Goal: Information Seeking & Learning: Learn about a topic

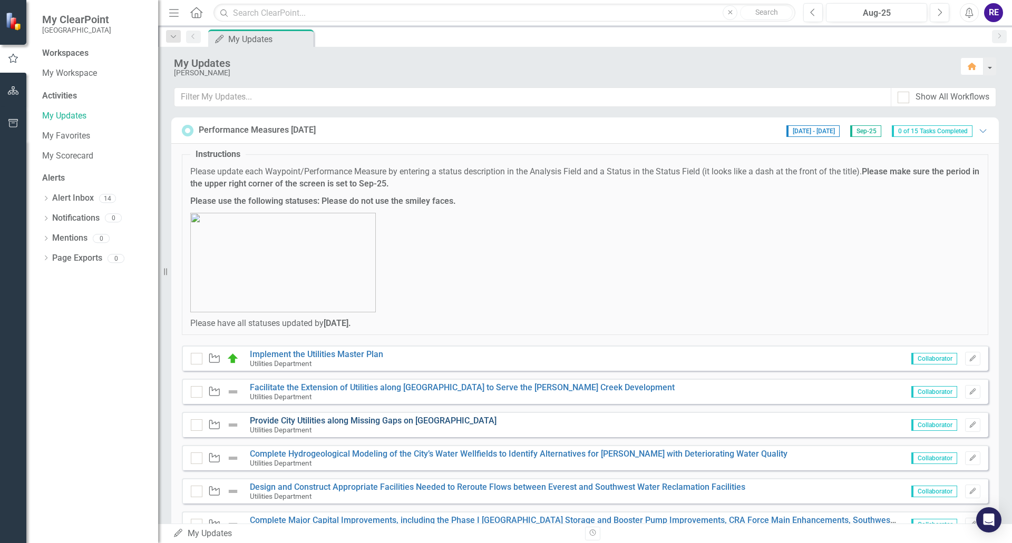
click at [384, 421] on link "Provide City Utilities along Missing Gaps on [GEOGRAPHIC_DATA]" at bounding box center [373, 421] width 247 height 10
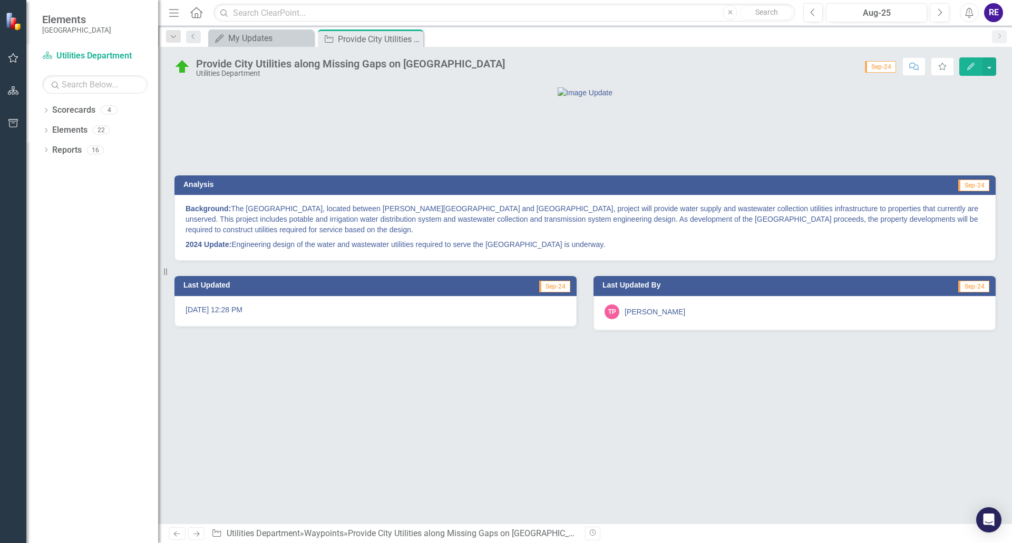
click at [204, 213] on strong "Background:" at bounding box center [208, 209] width 45 height 8
click at [184, 261] on div "Background: The [GEOGRAPHIC_DATA], located between [PERSON_NAME][GEOGRAPHIC_DAT…" at bounding box center [584, 228] width 821 height 66
click at [186, 213] on strong "Background:" at bounding box center [208, 209] width 45 height 8
drag, startPoint x: 186, startPoint y: 264, endPoint x: 266, endPoint y: 266, distance: 80.2
click at [266, 237] on p "Background: The [GEOGRAPHIC_DATA], located between [PERSON_NAME][GEOGRAPHIC_DAT…" at bounding box center [585, 220] width 799 height 34
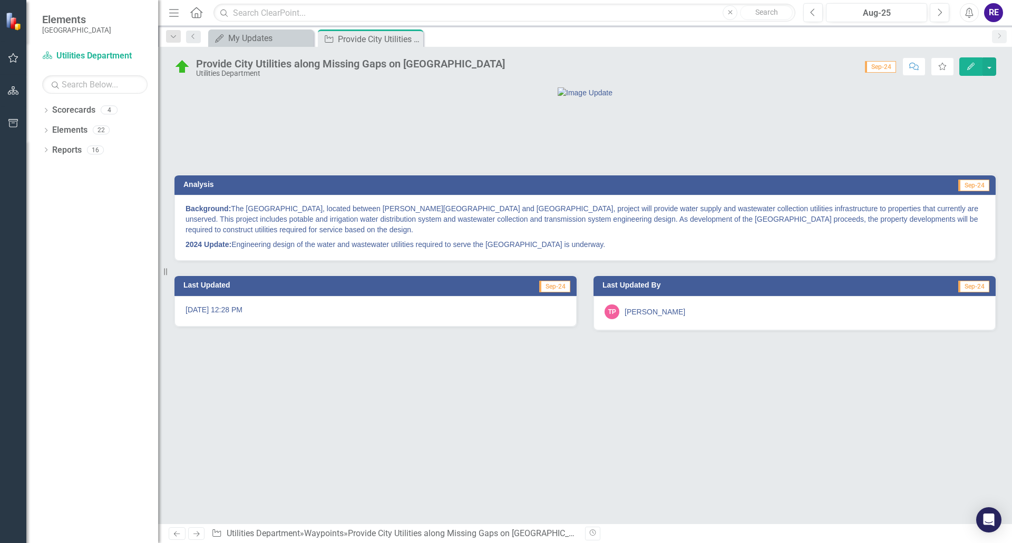
click at [202, 213] on strong "Background:" at bounding box center [208, 209] width 45 height 8
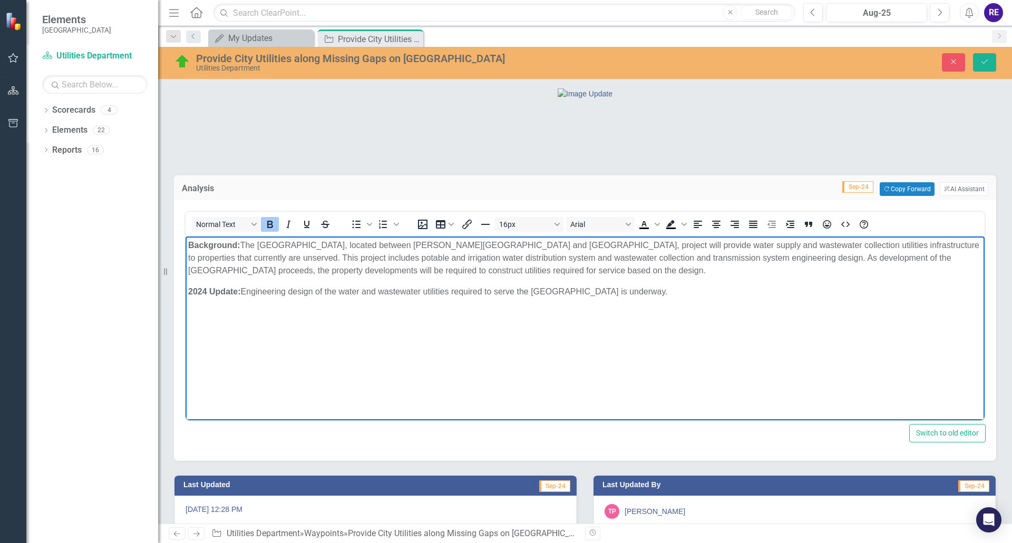
drag, startPoint x: 188, startPoint y: 245, endPoint x: 685, endPoint y: 297, distance: 500.3
click at [685, 297] on body "Background: The [GEOGRAPHIC_DATA], located between [PERSON_NAME][GEOGRAPHIC_DAT…" at bounding box center [585, 316] width 799 height 158
copy body "Background: The [GEOGRAPHIC_DATA], located between [PERSON_NAME][GEOGRAPHIC_DAT…"
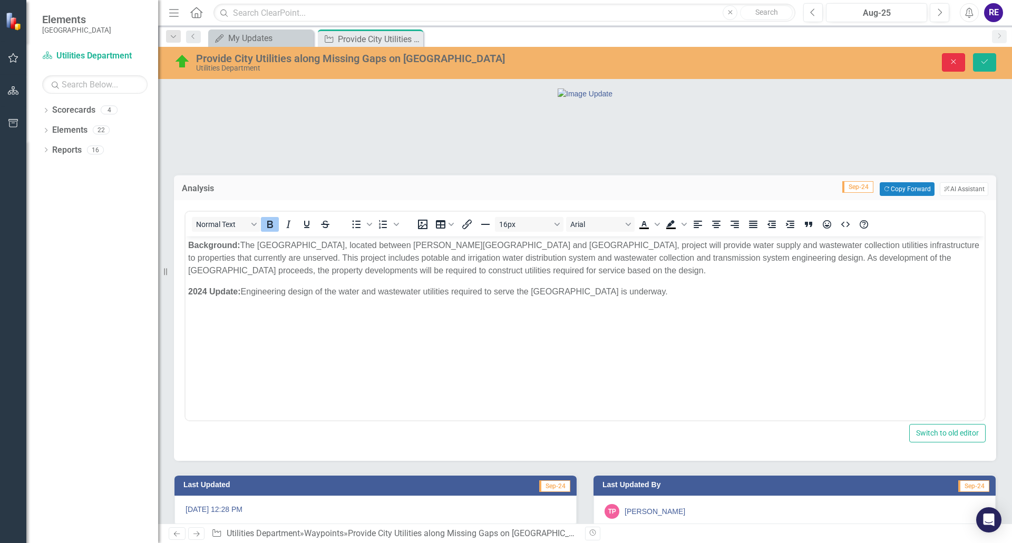
click at [958, 62] on icon "Close" at bounding box center [953, 61] width 9 height 7
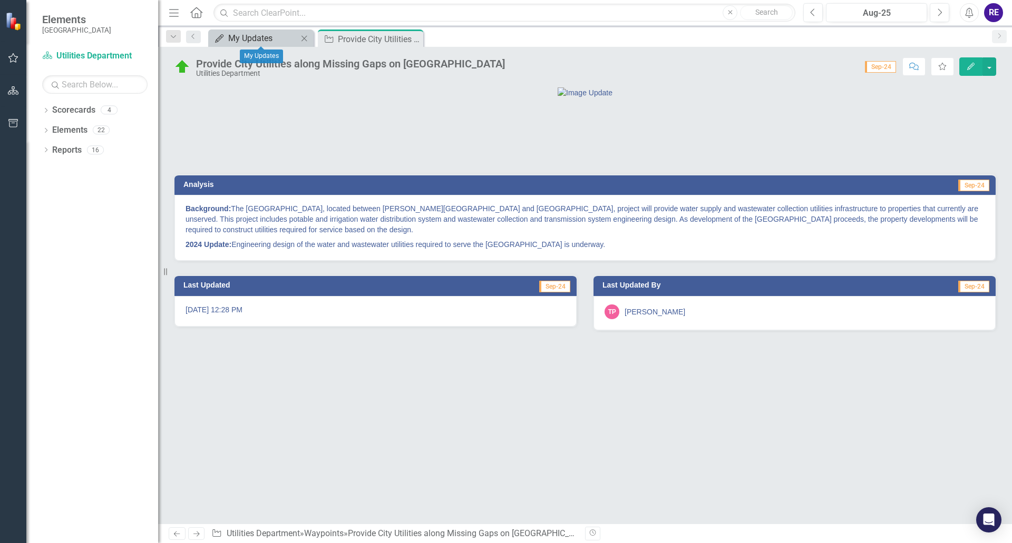
click at [238, 38] on div "My Updates" at bounding box center [263, 38] width 70 height 13
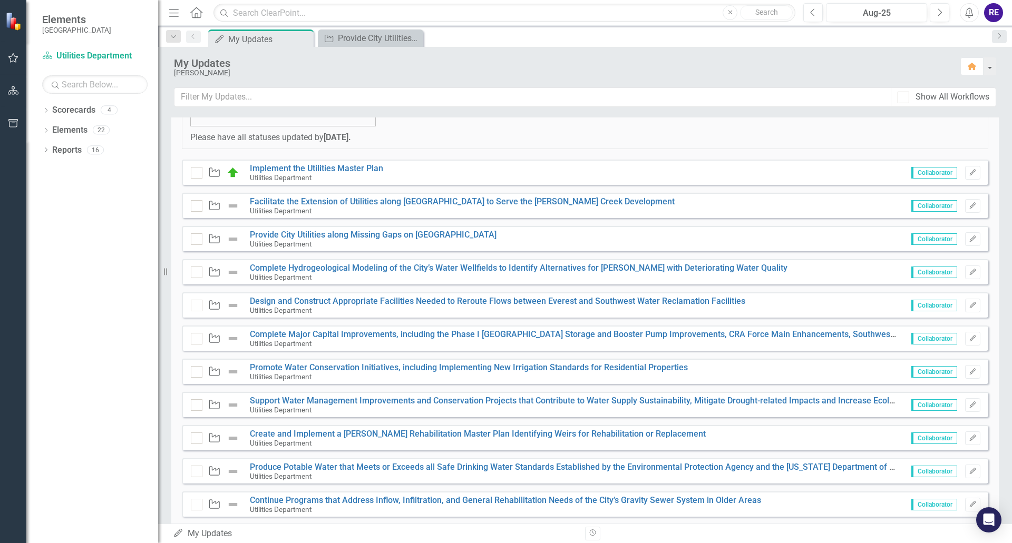
scroll to position [211, 0]
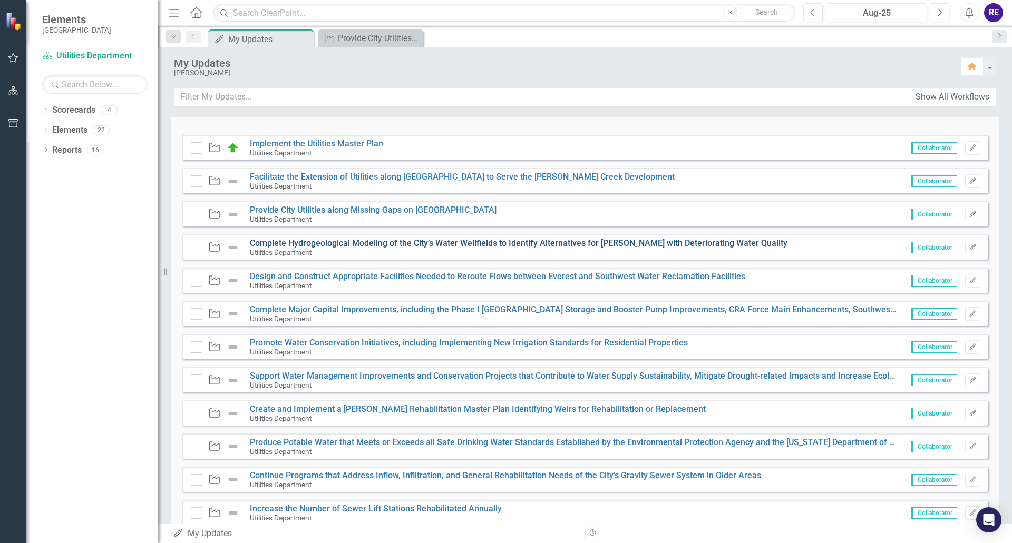
click at [472, 244] on link "Complete Hydrogeological Modeling of the City’s Water Wellfields to Identify Al…" at bounding box center [519, 243] width 538 height 10
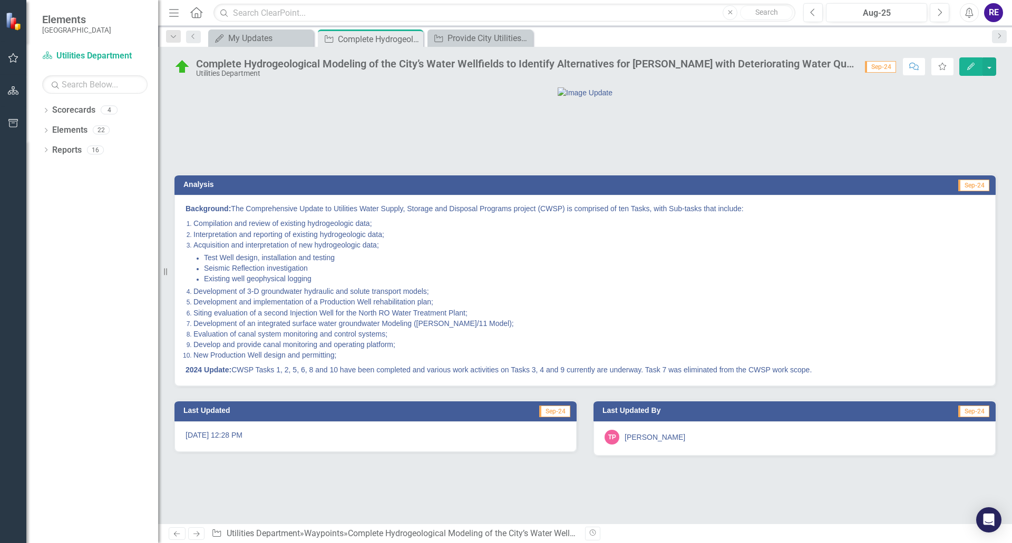
click at [281, 239] on span "Interpretation and reporting of existing hydrogeologic data;" at bounding box center [288, 234] width 191 height 8
click at [187, 213] on strong "Background:" at bounding box center [208, 209] width 45 height 8
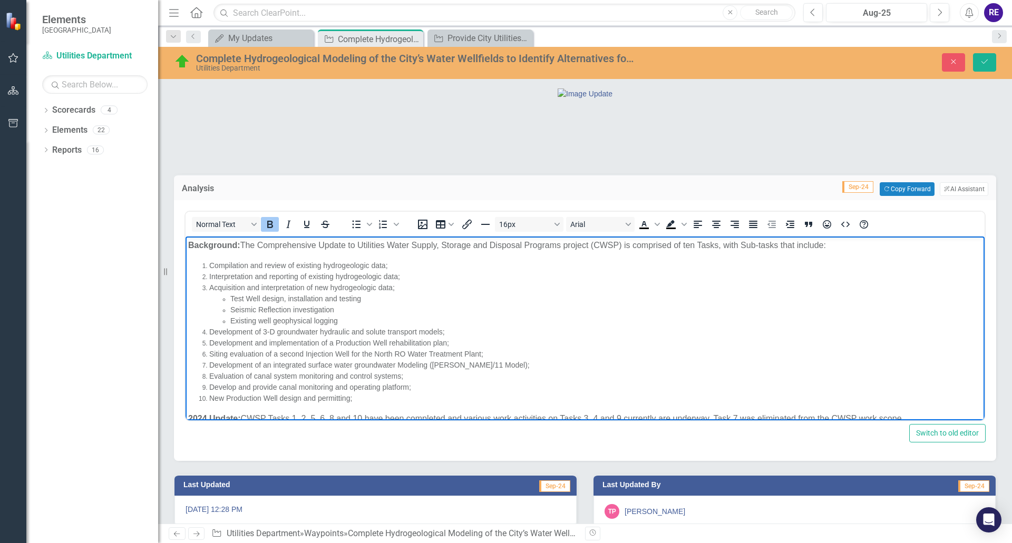
scroll to position [16, 0]
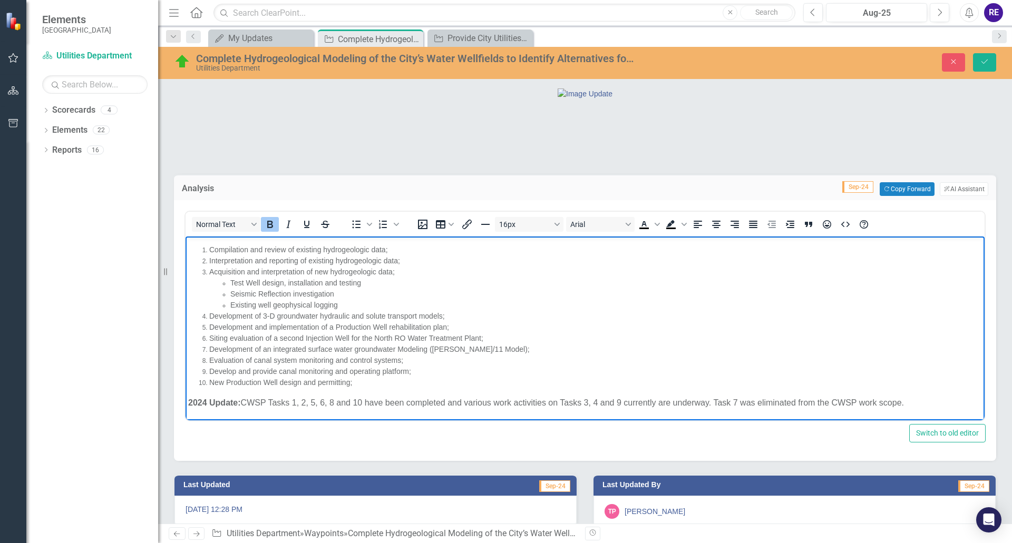
drag, startPoint x: 188, startPoint y: 245, endPoint x: 922, endPoint y: 413, distance: 753.8
click at [922, 413] on body "Background: The Comprehensive Update to Utilities Water Supply, Storage and Dis…" at bounding box center [585, 321] width 799 height 200
copy body "Background: The Comprehensive Update to Utilities Water Supply, Storage and Dis…"
click at [953, 57] on button "Close" at bounding box center [953, 62] width 23 height 18
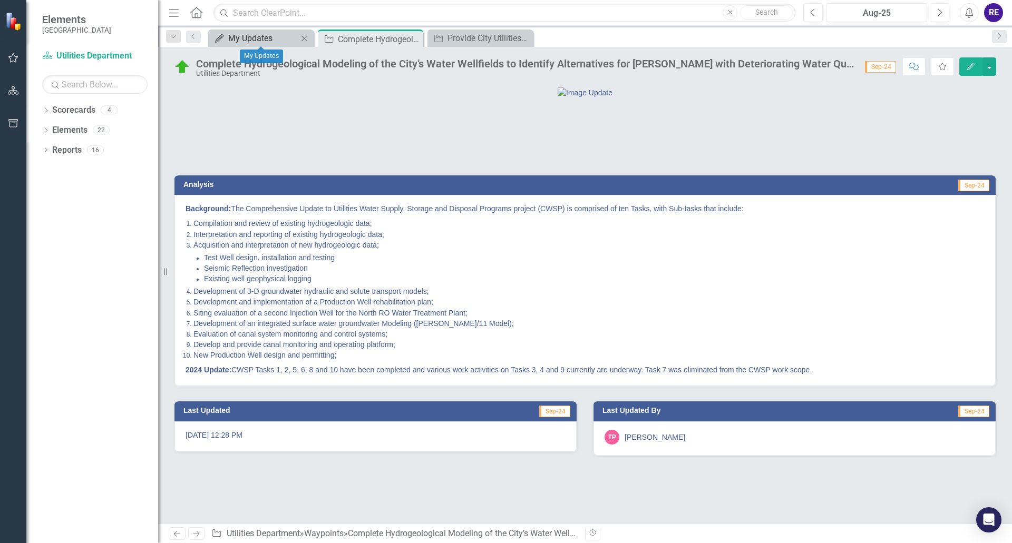
click at [272, 37] on div "My Updates" at bounding box center [263, 38] width 70 height 13
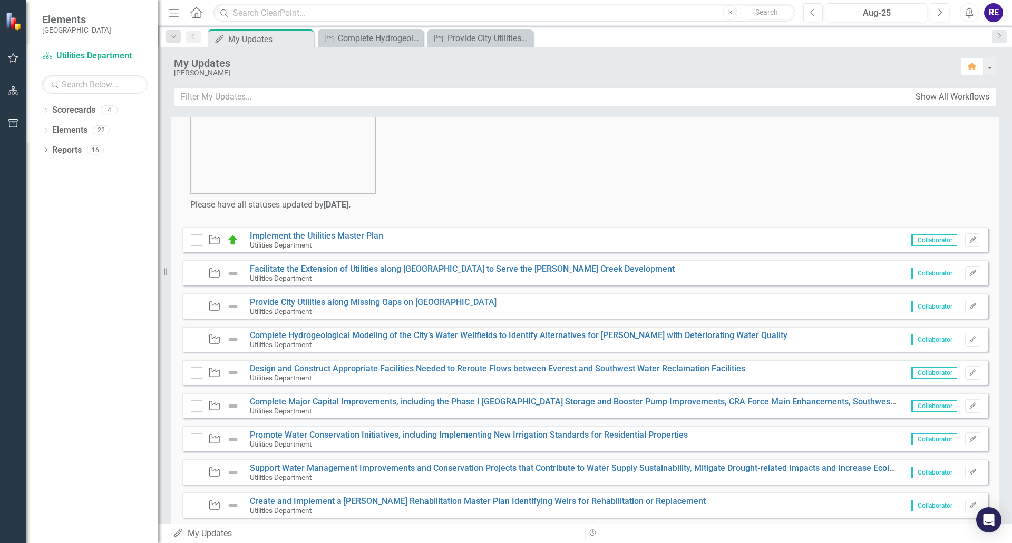
scroll to position [158, 0]
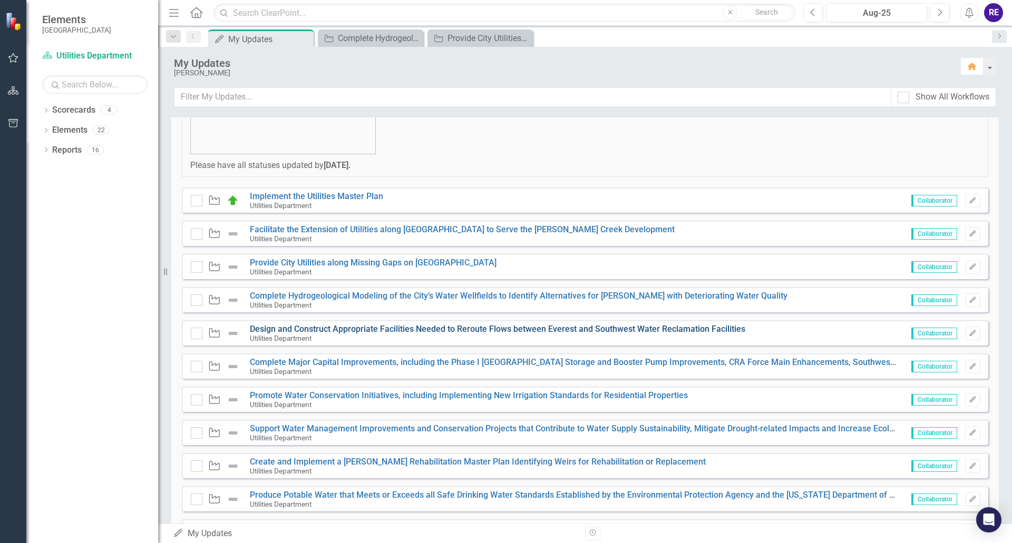
click at [439, 330] on link "Design and Construct Appropriate Facilities Needed to Reroute Flows between Eve…" at bounding box center [497, 329] width 495 height 10
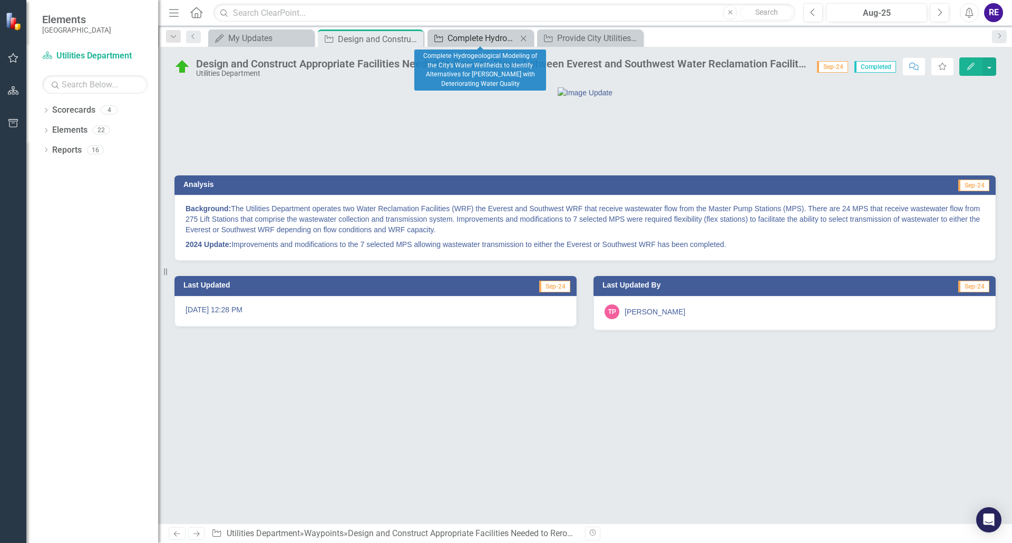
click at [462, 36] on div "Complete Hydrogeological Modeling of the City’s Water Wellfields to Identify Al…" at bounding box center [483, 38] width 70 height 13
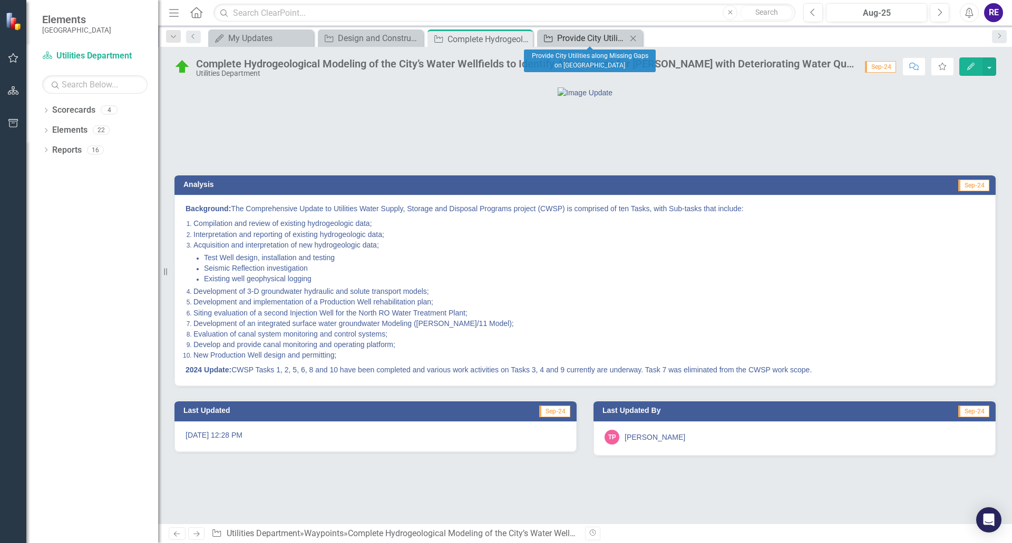
click at [542, 37] on div "Waypoint" at bounding box center [546, 38] width 13 height 13
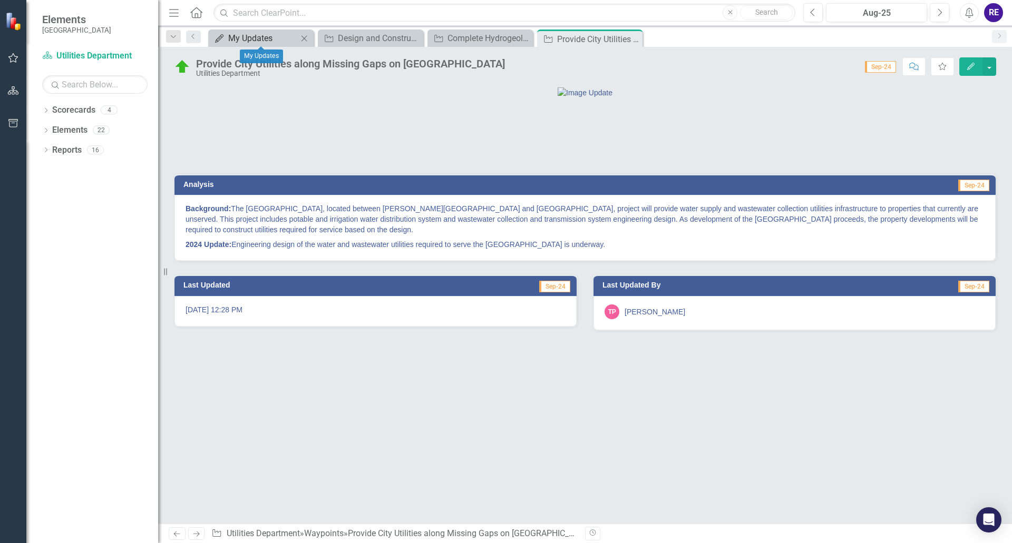
click at [267, 40] on div "My Updates" at bounding box center [263, 38] width 70 height 13
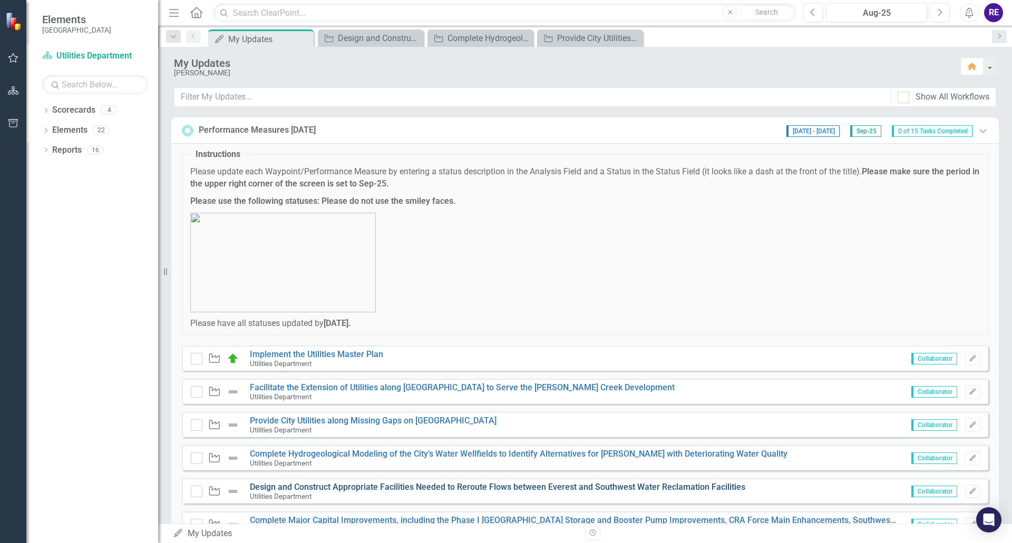
click at [451, 488] on link "Design and Construct Appropriate Facilities Needed to Reroute Flows between Eve…" at bounding box center [497, 487] width 495 height 10
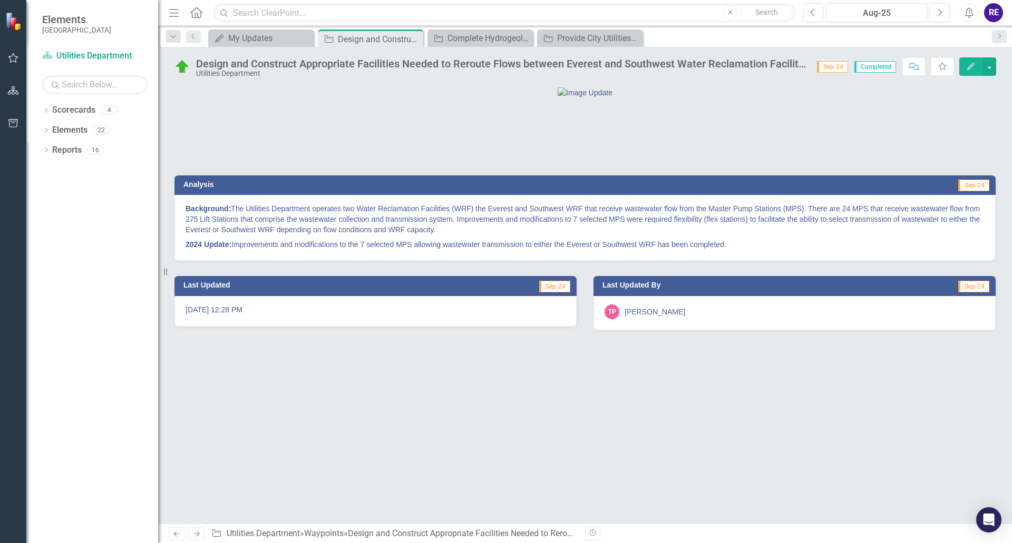
click at [448, 237] on p "Background: The Utilities Department operates two Water Reclamation Facilities …" at bounding box center [585, 220] width 799 height 34
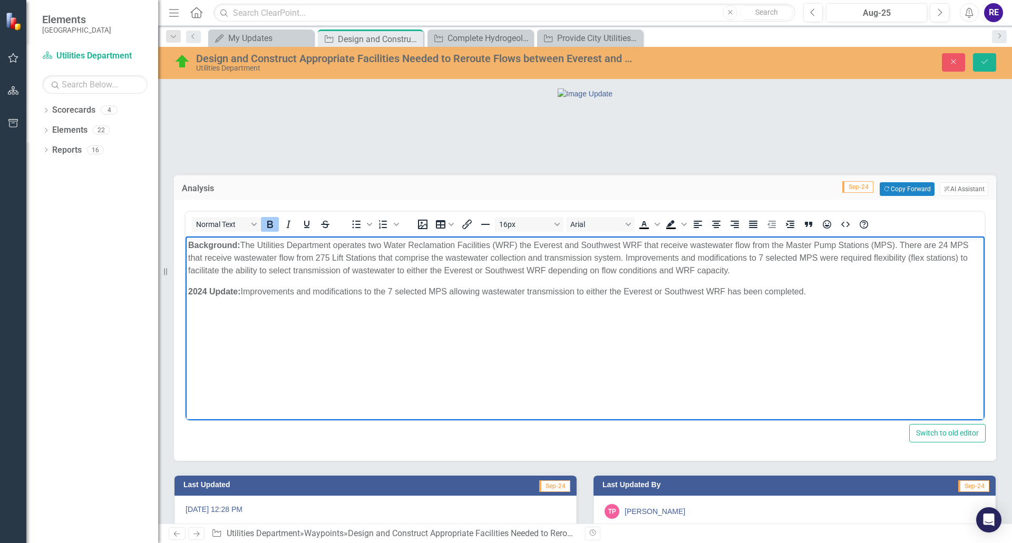
drag, startPoint x: 188, startPoint y: 245, endPoint x: 813, endPoint y: 291, distance: 626.8
click at [813, 291] on body "Background: The Utilities Department operates two Water Reclamation Facilities …" at bounding box center [585, 316] width 799 height 158
copy body "Background: The Utilities Department operates two Water Reclamation Facilities …"
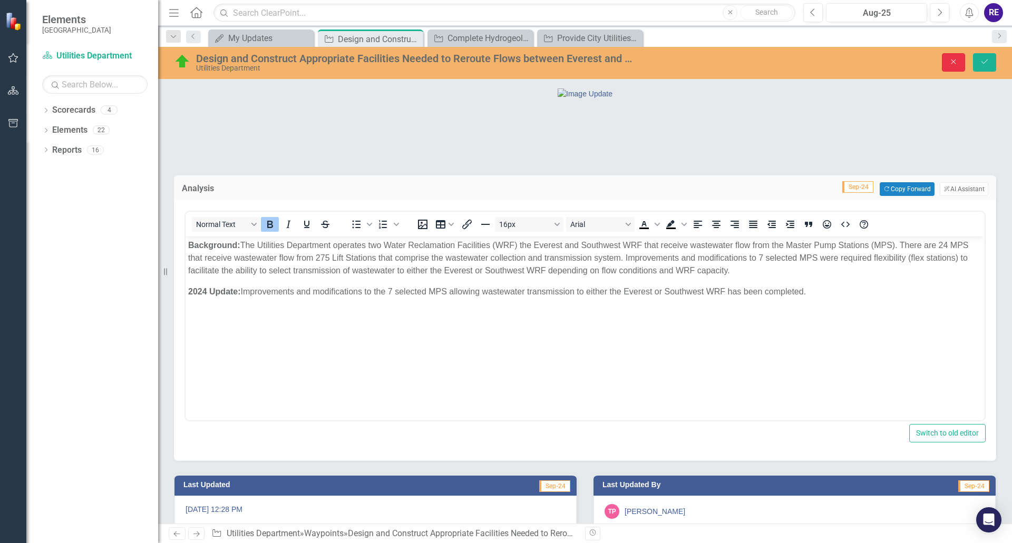
click at [952, 63] on icon "button" at bounding box center [953, 62] width 5 height 5
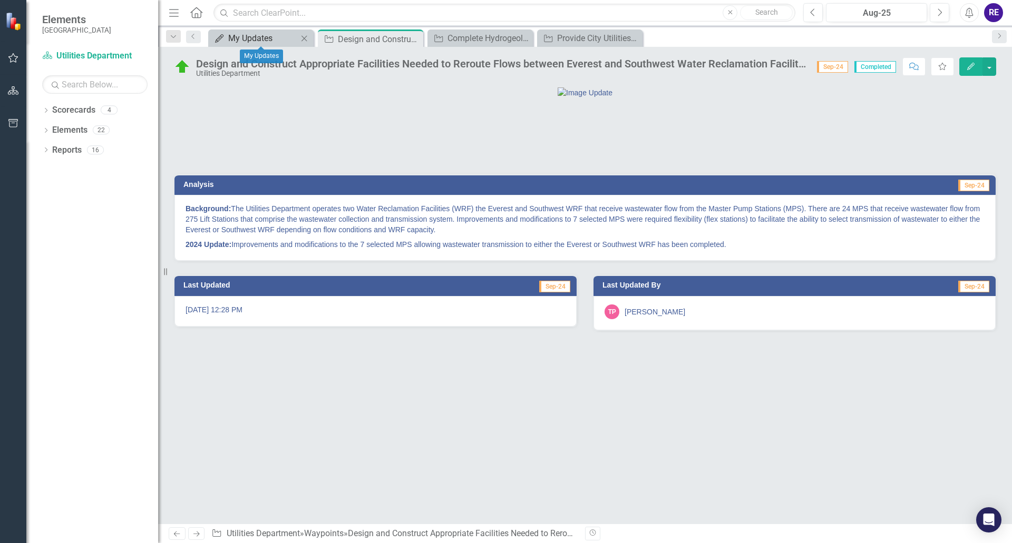
click at [286, 38] on div "My Updates" at bounding box center [263, 38] width 70 height 13
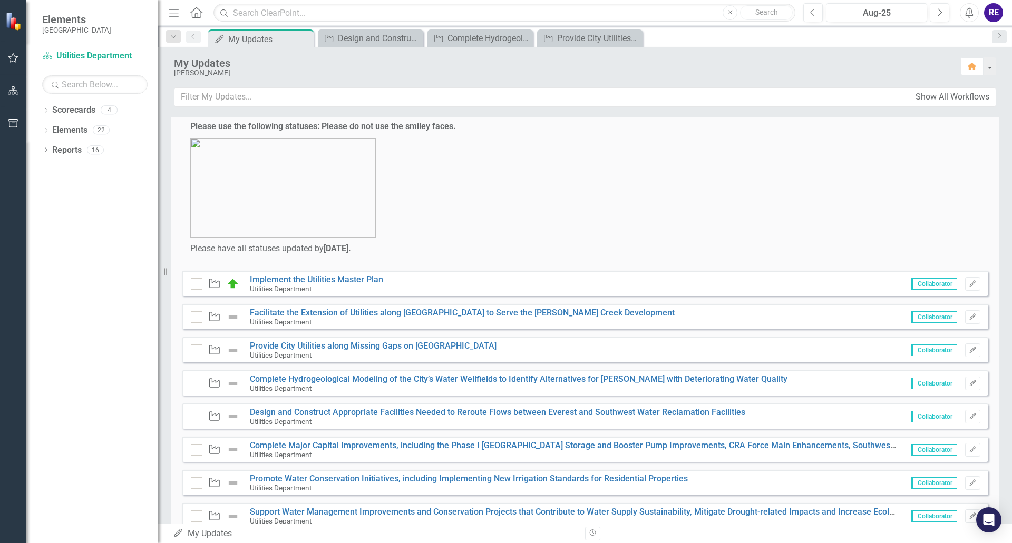
scroll to position [105, 0]
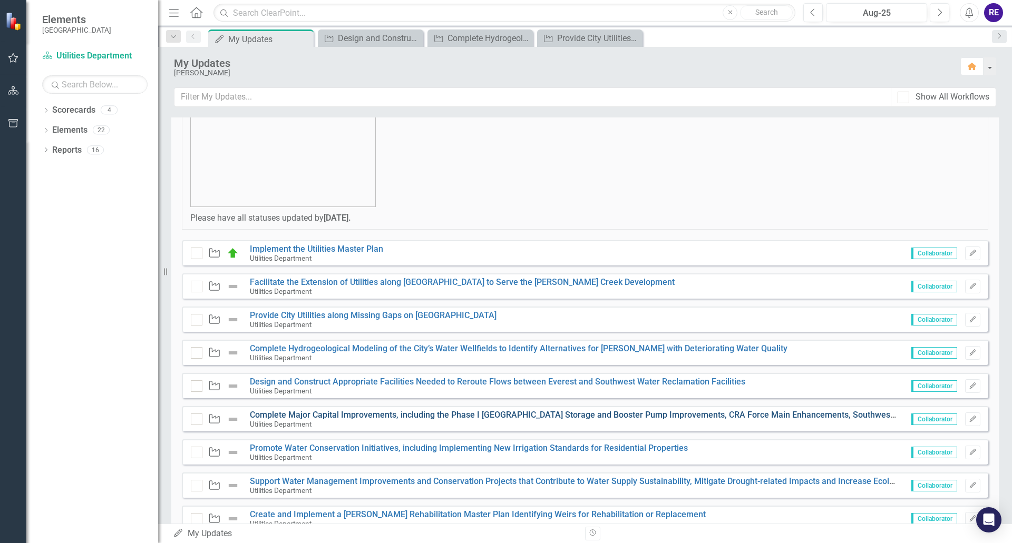
click at [434, 415] on link "Complete Major Capital Improvements, including the Phase I [GEOGRAPHIC_DATA] St…" at bounding box center [967, 415] width 1434 height 10
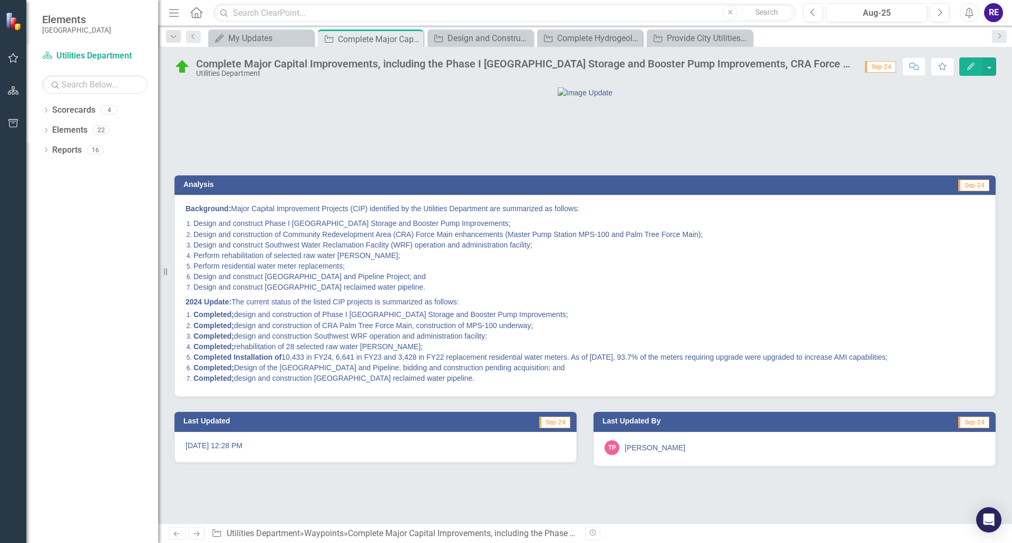
click at [266, 228] on span "Design and construct Phase I [GEOGRAPHIC_DATA] Storage and Booster Pump Improve…" at bounding box center [351, 223] width 317 height 8
click at [184, 265] on div "Background: Major Capital Improvement Projects (CIP) identified by the Utilitie…" at bounding box center [584, 296] width 821 height 202
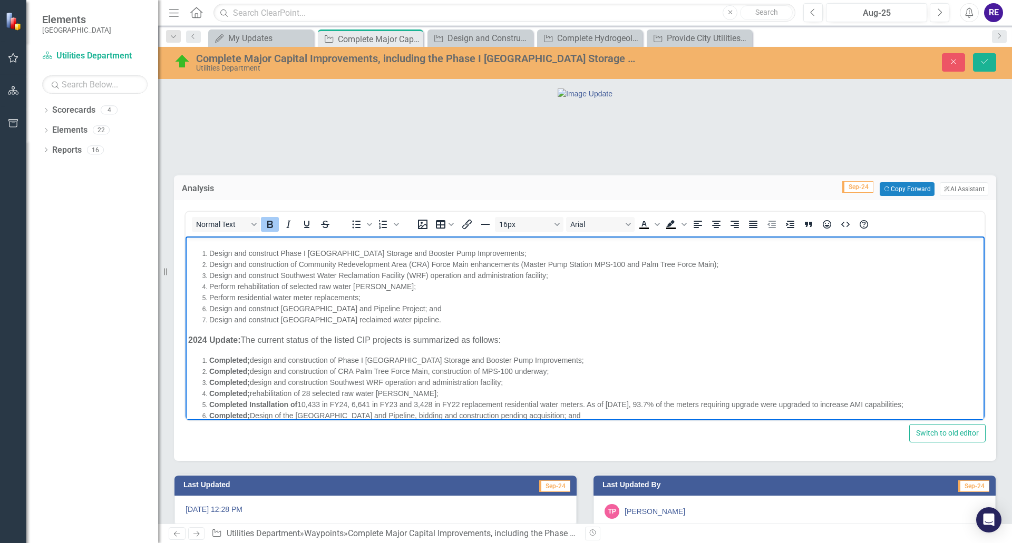
scroll to position [35, 0]
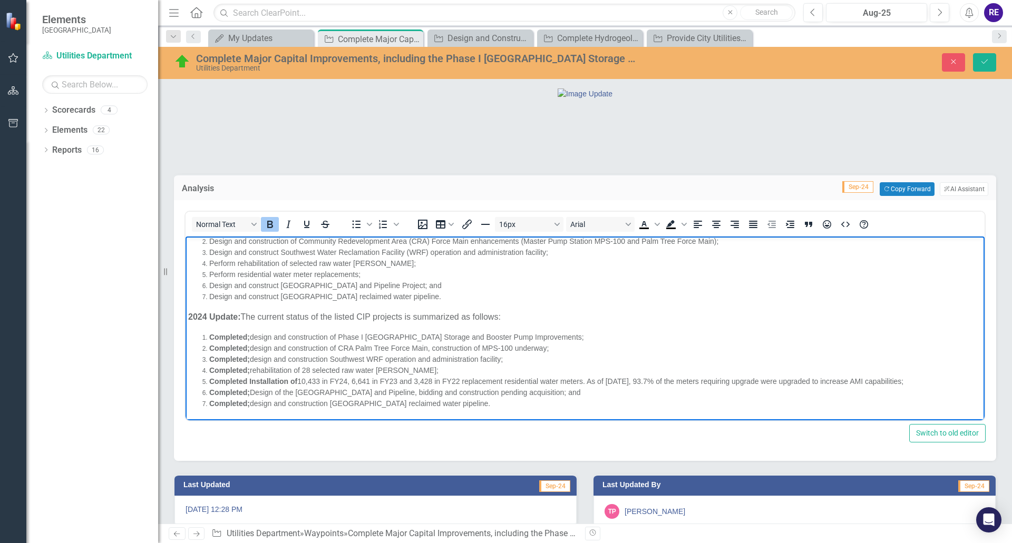
drag, startPoint x: 188, startPoint y: 243, endPoint x: 912, endPoint y: 410, distance: 743.3
click at [912, 410] on body "Background: Major Capital Improvement Projects (CIP) identified by the Utilitie…" at bounding box center [585, 310] width 799 height 219
copy body "Background: Major Capital Improvement Projects (CIP) identified by the Utilitie…"
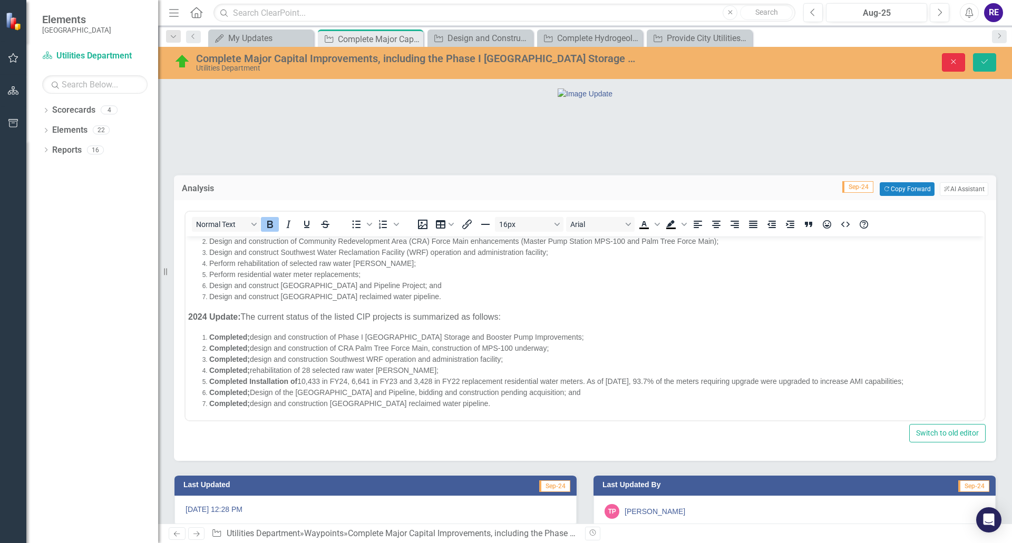
click at [956, 64] on icon "Close" at bounding box center [953, 61] width 9 height 7
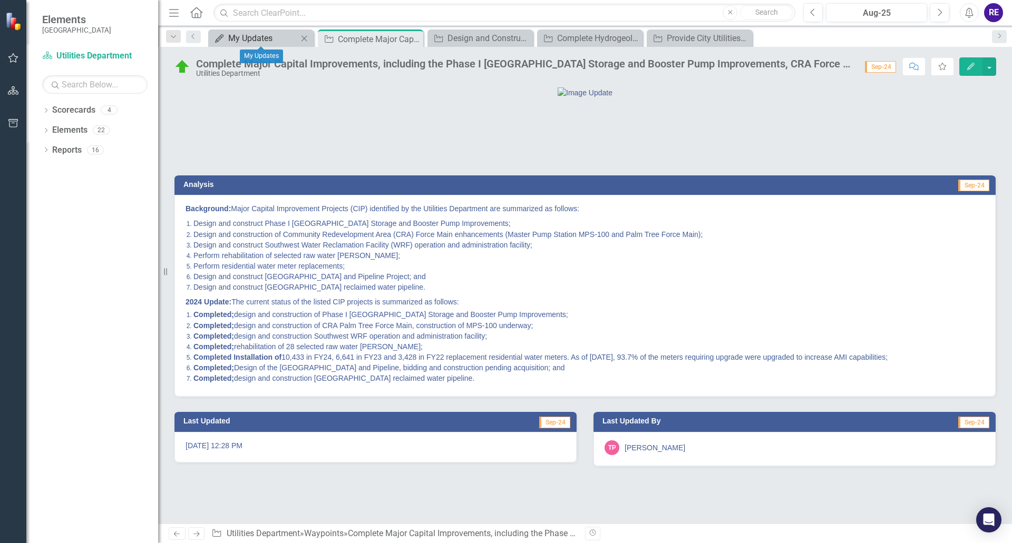
click at [245, 36] on div "My Updates" at bounding box center [263, 38] width 70 height 13
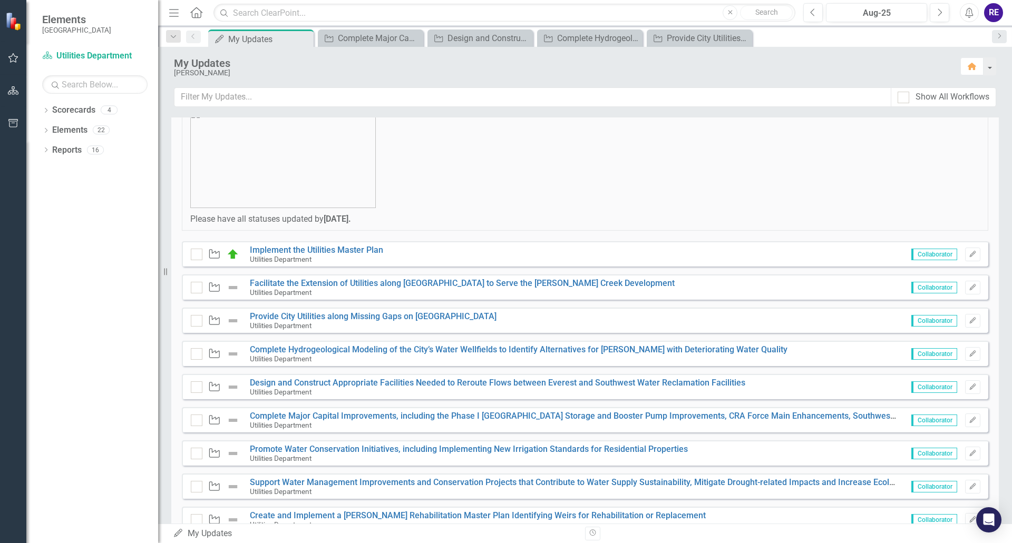
scroll to position [105, 0]
click at [352, 446] on link "Promote Water Conservation Initiatives, including Implementing New Irrigation S…" at bounding box center [469, 448] width 438 height 10
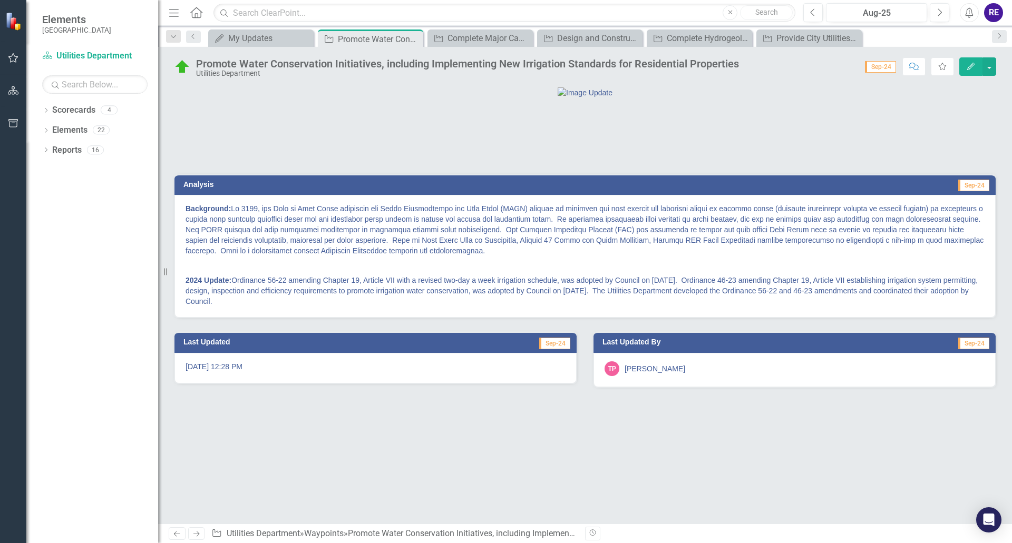
click at [213, 258] on p "Background:" at bounding box center [585, 230] width 799 height 55
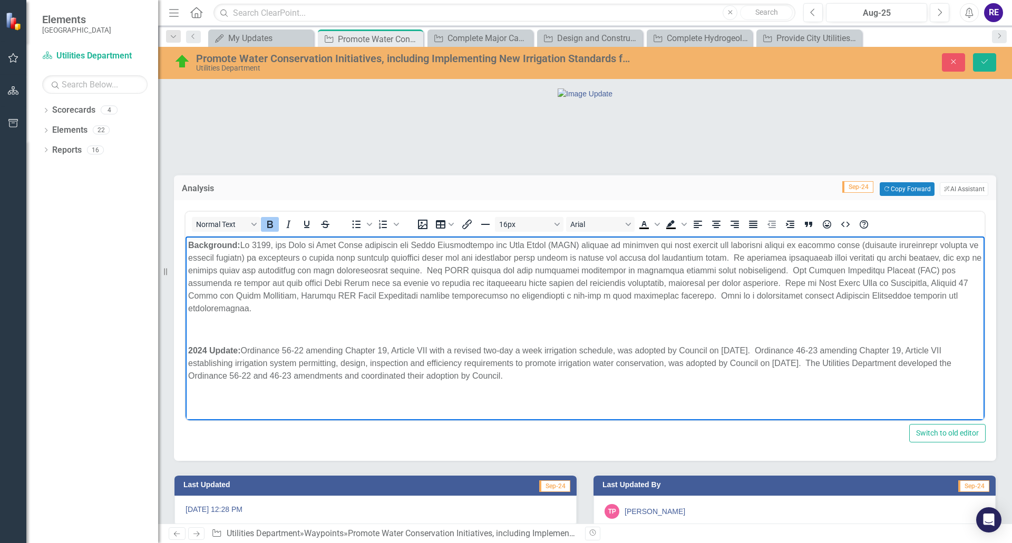
drag, startPoint x: 187, startPoint y: 244, endPoint x: 511, endPoint y: 376, distance: 350.8
click at [511, 376] on body "Background: 2024 Update: Ordinance 56-22 amending Chapter 19, Article VII with …" at bounding box center [585, 316] width 799 height 158
copy body "Loremipsum: Do 7492, sit Amet co Adip Elits doeiusmod tem Incid Utlaboreetdo ma…"
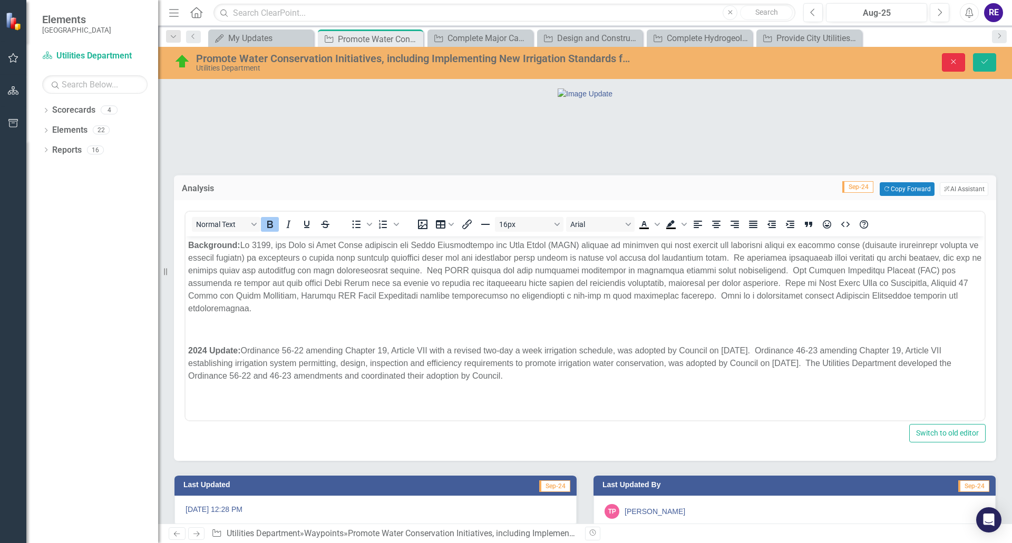
click at [951, 59] on icon "Close" at bounding box center [953, 61] width 9 height 7
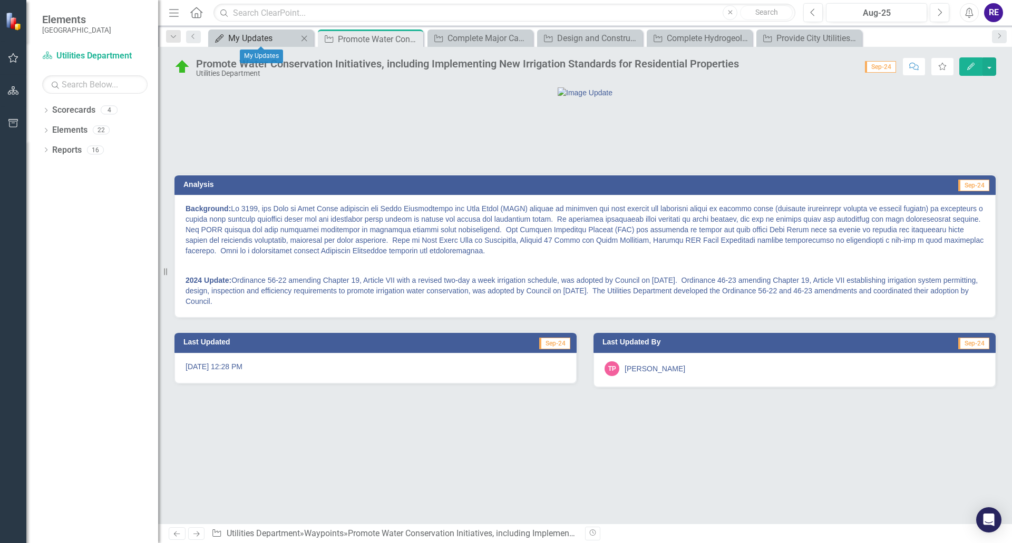
click at [253, 36] on div "My Updates" at bounding box center [263, 38] width 70 height 13
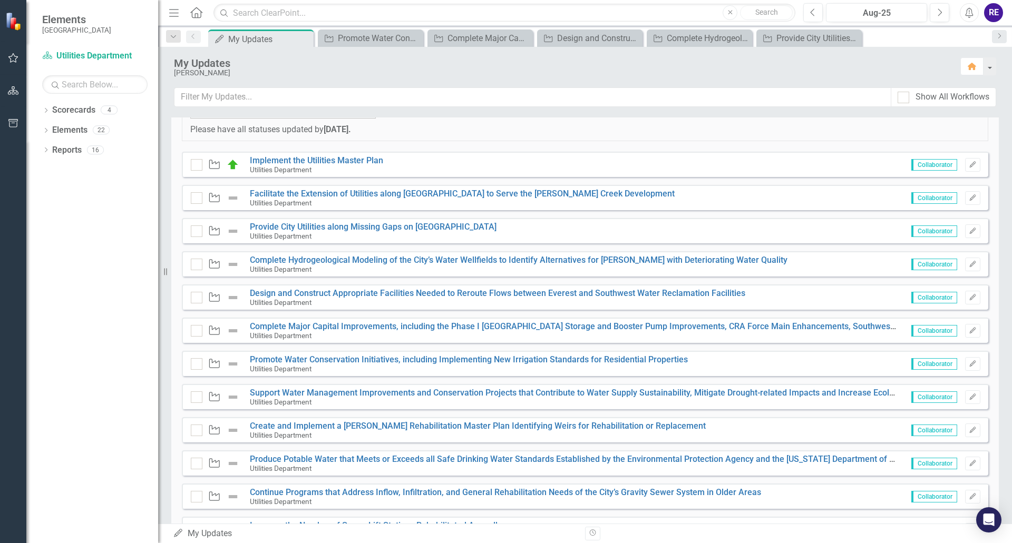
scroll to position [211, 0]
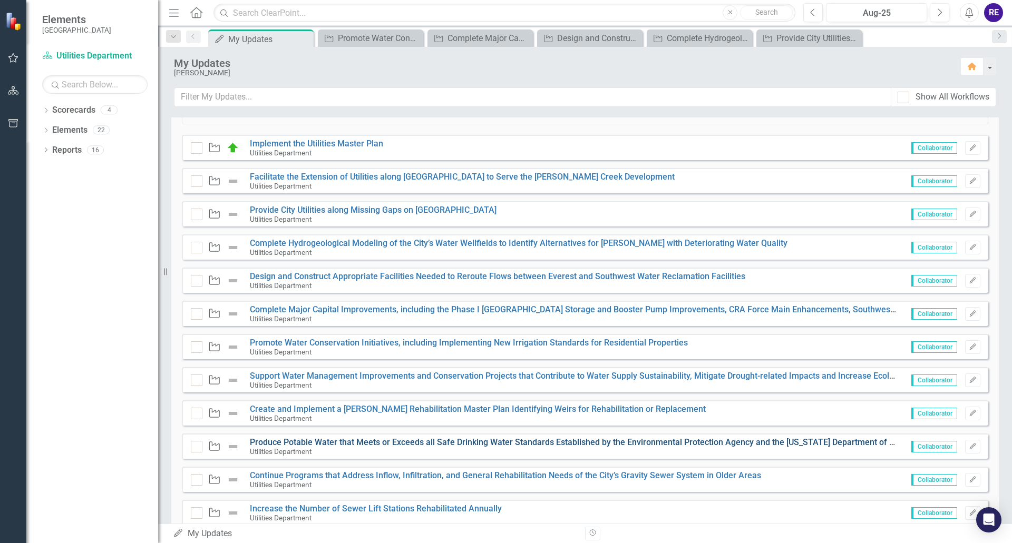
click at [412, 441] on link "Produce Potable Water that Meets or Exceeds all Safe Drinking Water Standards E…" at bounding box center [617, 443] width 735 height 10
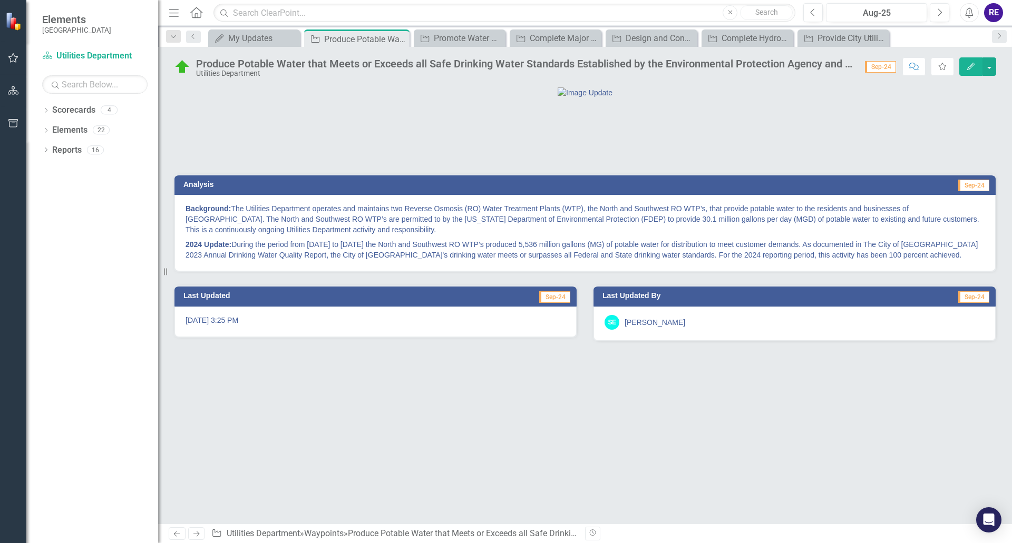
click at [381, 237] on p "Background: The Utilities Department operates and maintains two Reverse Osmosis…" at bounding box center [585, 220] width 799 height 34
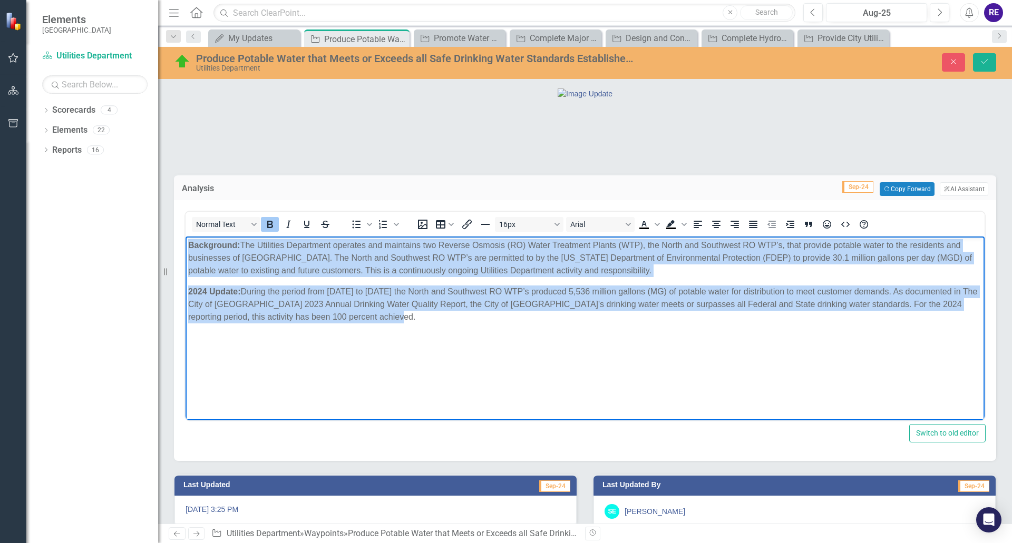
drag, startPoint x: 188, startPoint y: 244, endPoint x: 424, endPoint y: 317, distance: 247.6
click at [424, 317] on body "Background: The Utilities Department operates and maintains two Reverse Osmosis…" at bounding box center [585, 316] width 799 height 158
copy body "Background: The Utilities Department operates and maintains two Reverse Osmosis…"
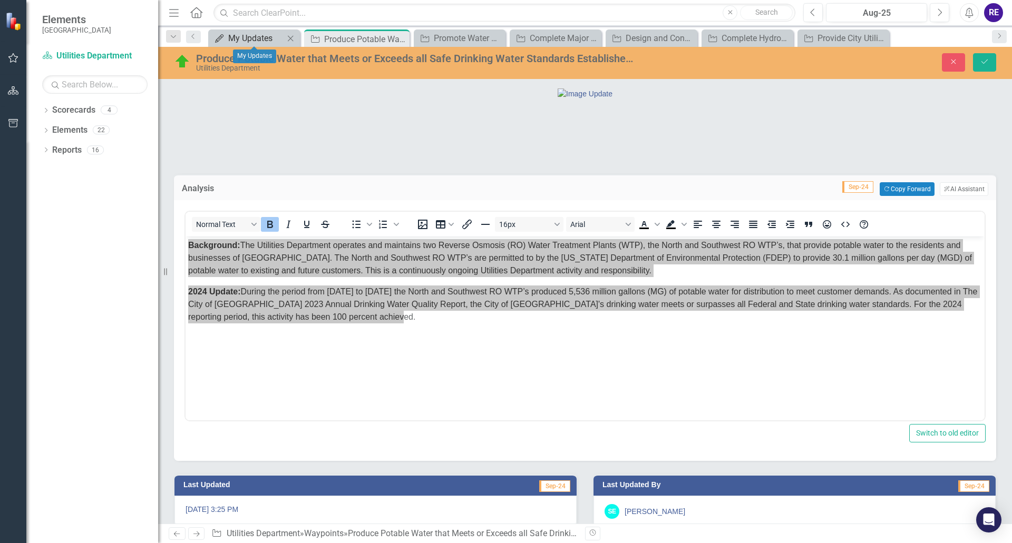
click at [249, 40] on div "My Updates" at bounding box center [256, 38] width 56 height 13
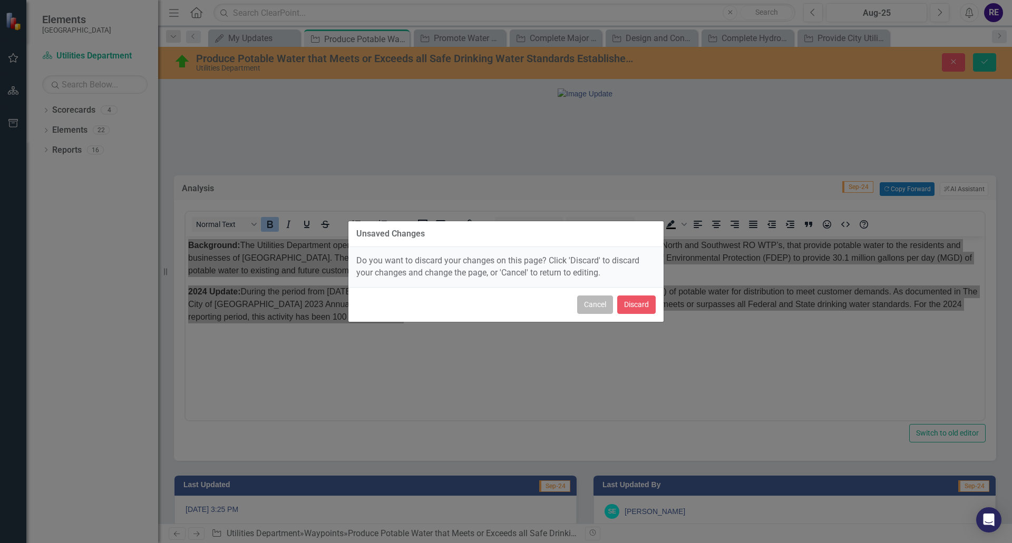
click at [595, 303] on button "Cancel" at bounding box center [595, 305] width 36 height 18
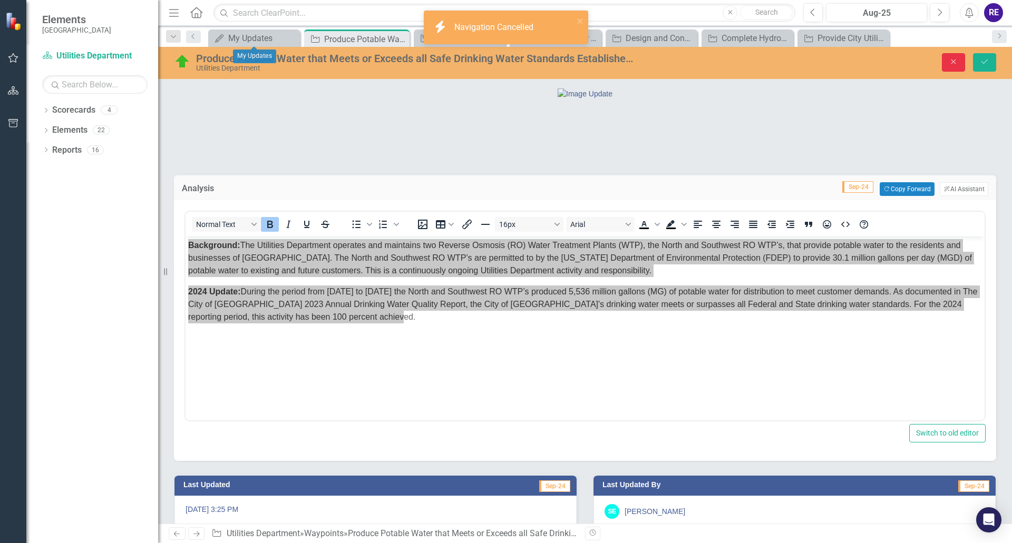
click at [956, 63] on icon "Close" at bounding box center [953, 61] width 9 height 7
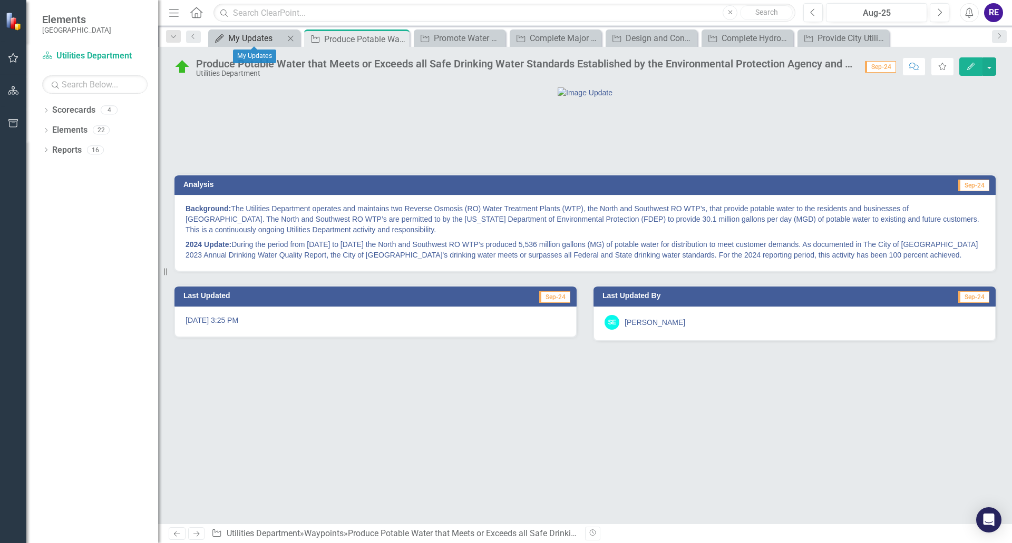
click at [248, 36] on div "My Updates" at bounding box center [256, 38] width 56 height 13
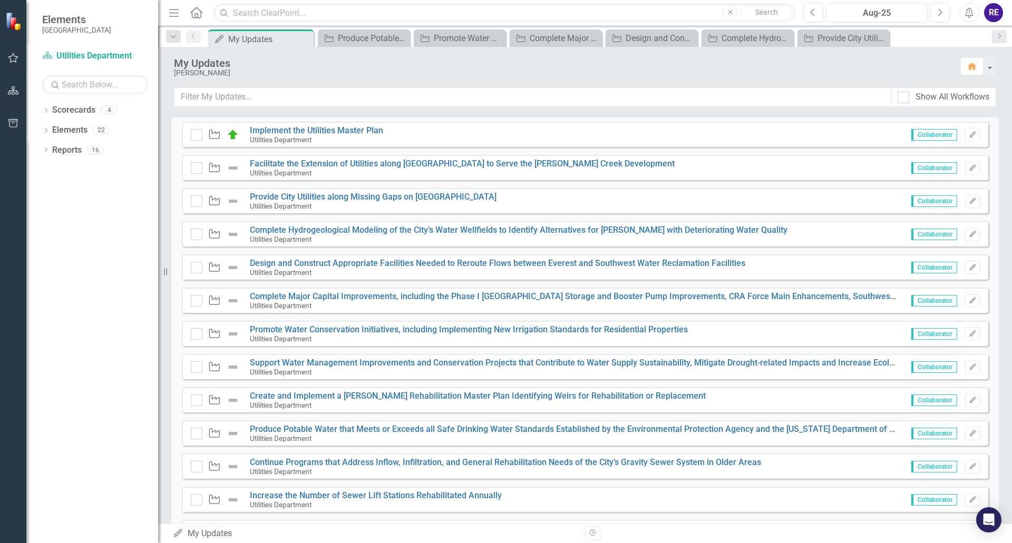
scroll to position [316, 0]
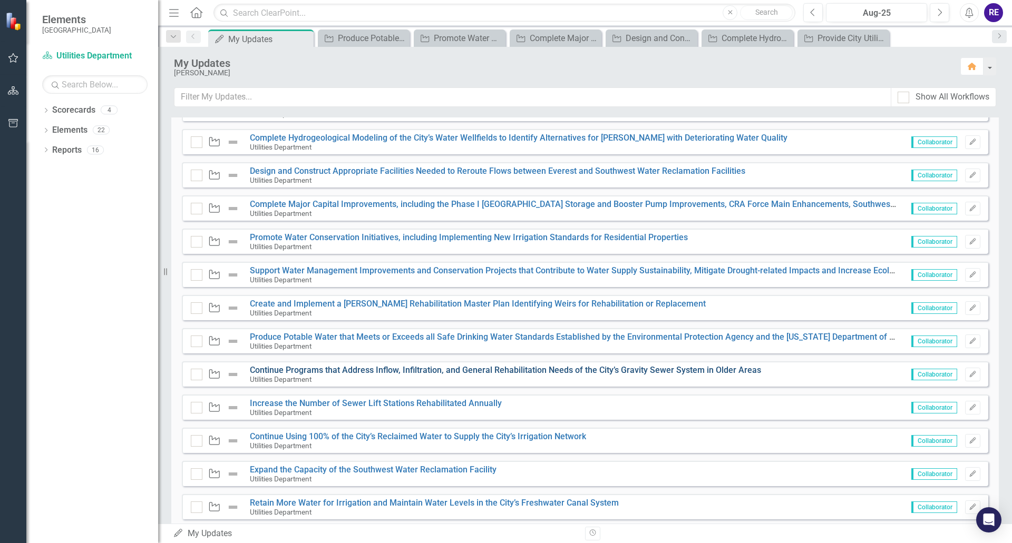
click at [329, 368] on link "Continue Programs that Address Inflow, Infiltration, and General Rehabilitation…" at bounding box center [505, 370] width 511 height 10
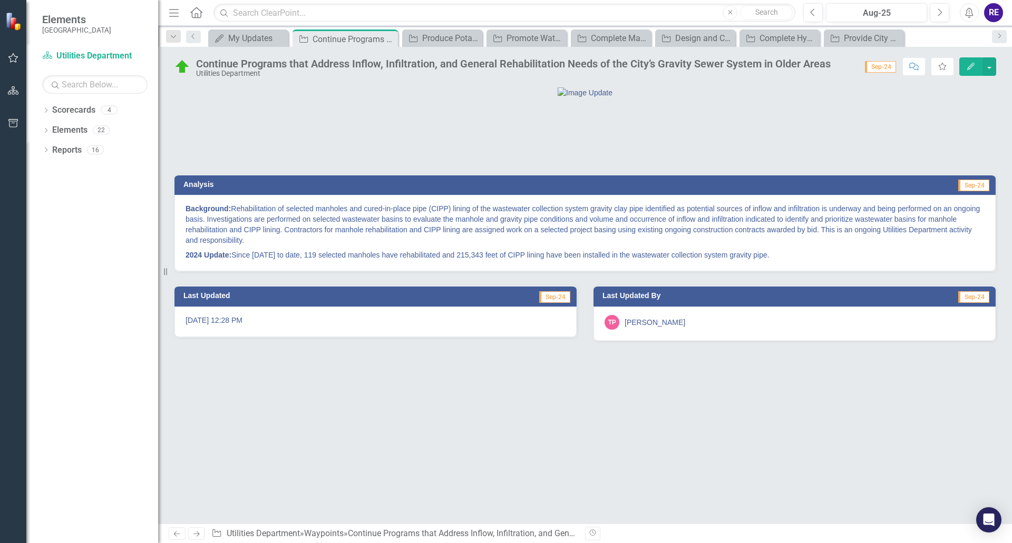
click at [314, 260] on p "2024 Update: Since [DATE] to date, 119 selected manholes have rehabilitated and…" at bounding box center [585, 254] width 799 height 13
click at [188, 213] on strong "Background:" at bounding box center [208, 209] width 45 height 8
click at [185, 264] on div "Background: Rehabilitation of selected manholes and cured-in-place pipe (CIPP) …" at bounding box center [584, 233] width 821 height 76
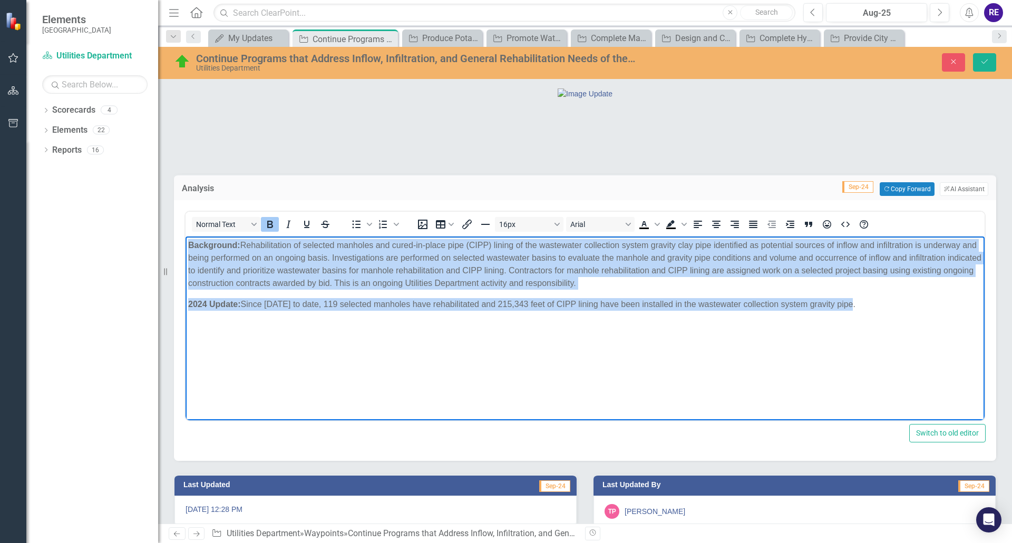
drag, startPoint x: 187, startPoint y: 246, endPoint x: 854, endPoint y: 302, distance: 669.7
click at [854, 302] on body "Background: Rehabilitation of selected manholes and cured-in-place pipe (CIPP) …" at bounding box center [585, 316] width 799 height 158
copy body "Background: Rehabilitation of selected manholes and cured-in-place pipe (CIPP) …"
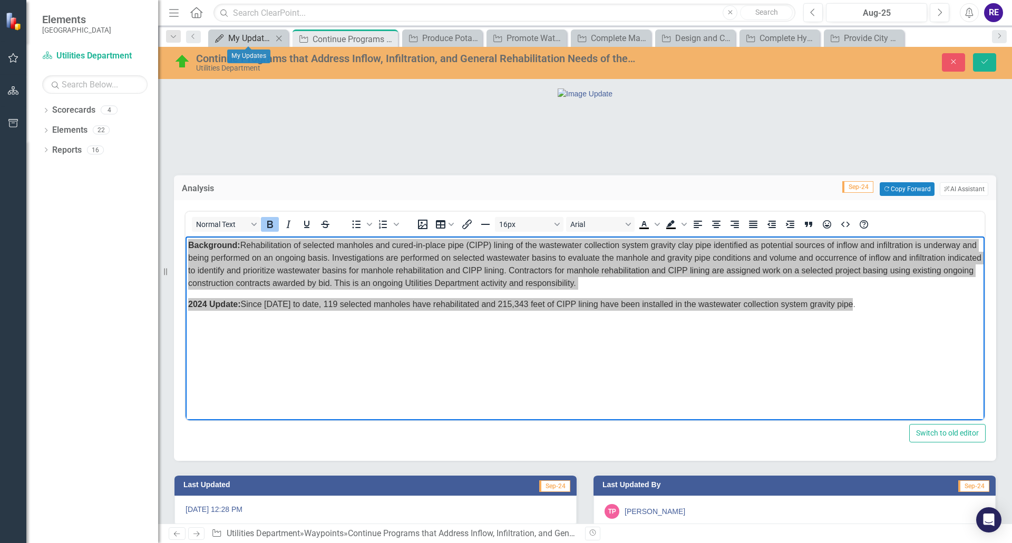
click at [258, 38] on div "My Updates" at bounding box center [250, 38] width 44 height 13
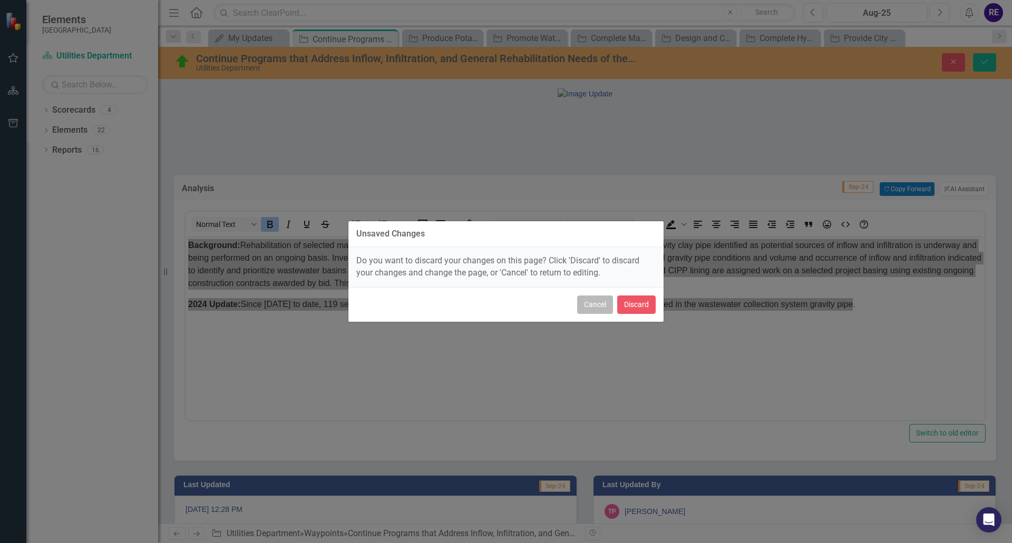
click at [594, 306] on button "Cancel" at bounding box center [595, 305] width 36 height 18
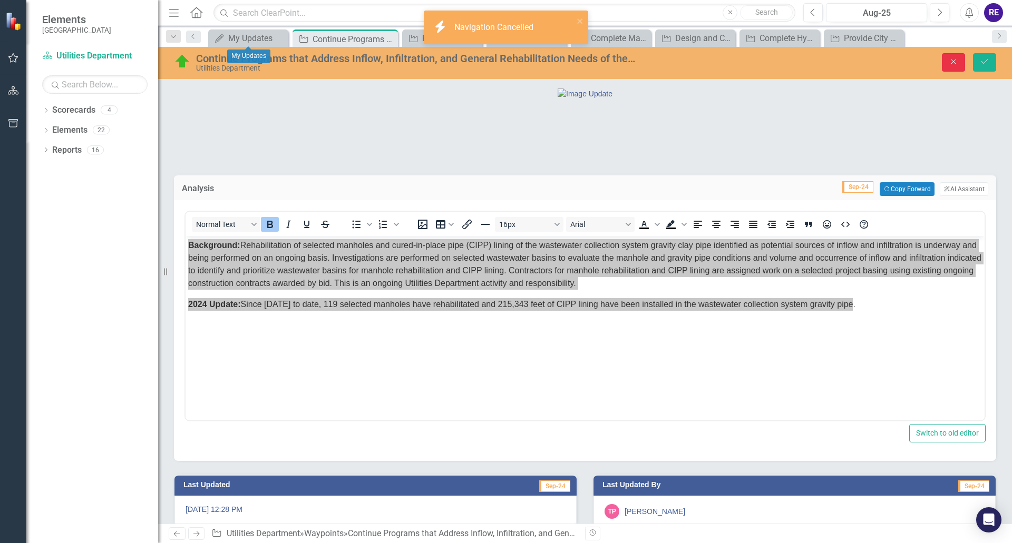
click at [955, 62] on icon "Close" at bounding box center [953, 61] width 9 height 7
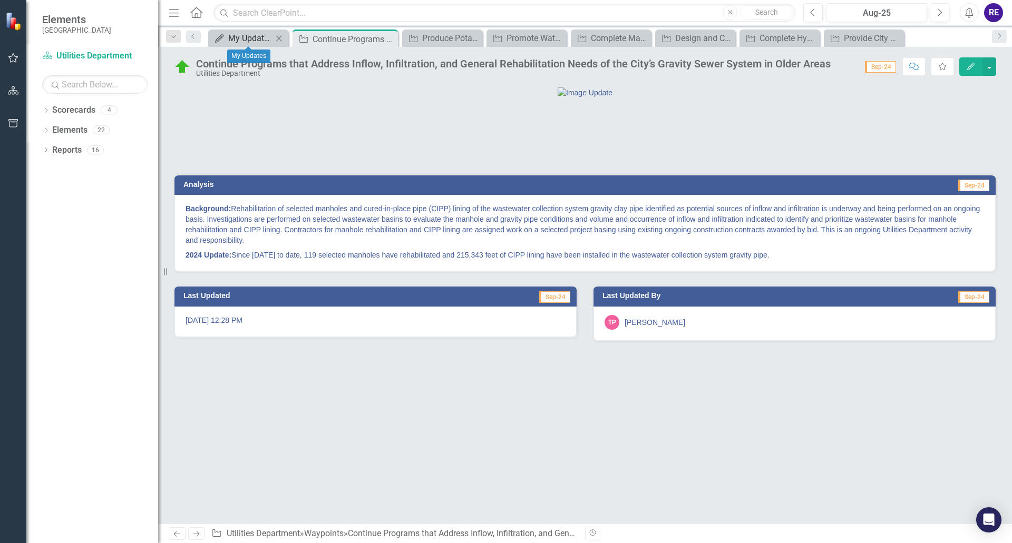
click at [250, 40] on div "My Updates" at bounding box center [250, 38] width 44 height 13
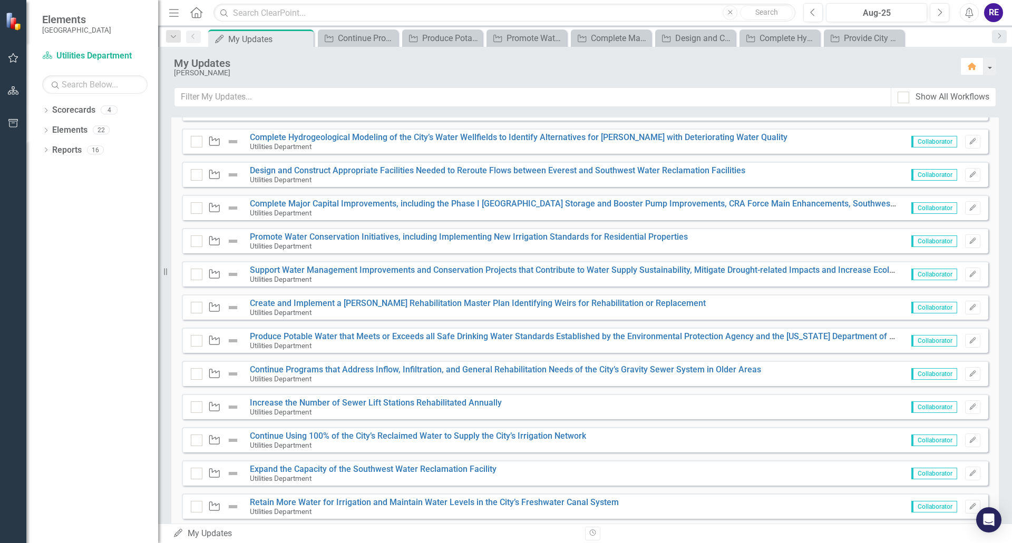
scroll to position [344, 0]
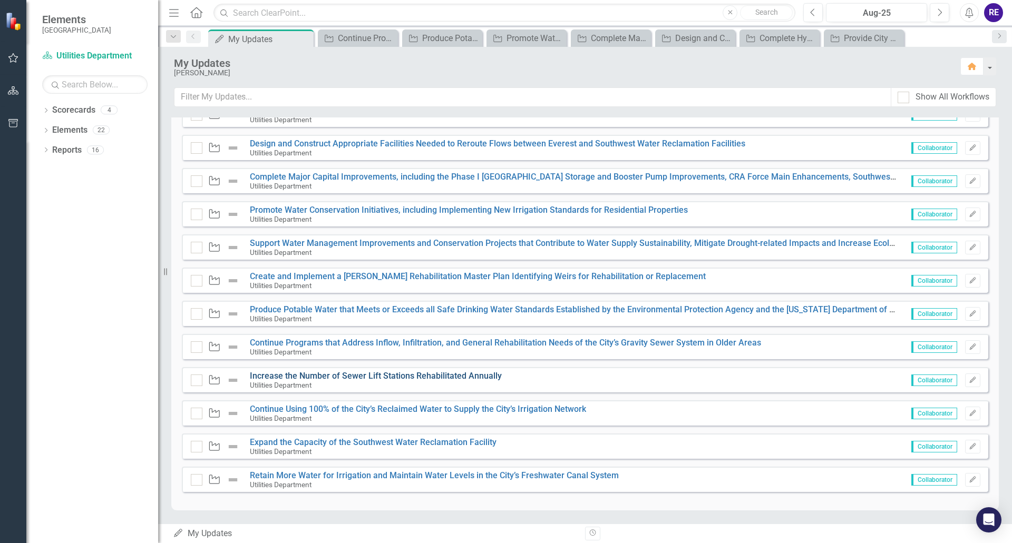
click at [404, 375] on link "Increase the Number of Sewer Lift Stations Rehabilitated Annually" at bounding box center [376, 376] width 252 height 10
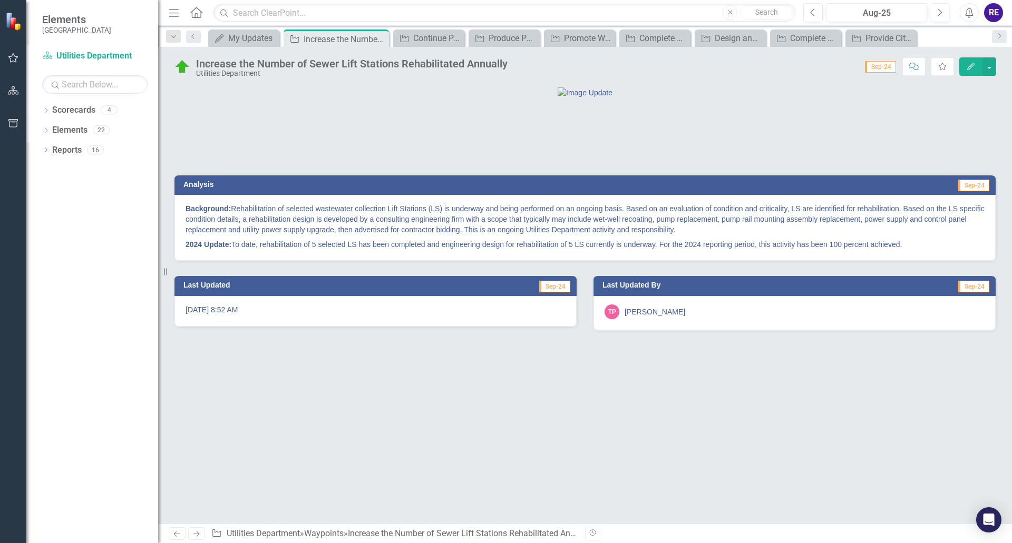
click at [428, 237] on p "Background: Rehabilitation of selected wastewater collection Lift Stations (LS)…" at bounding box center [585, 220] width 799 height 34
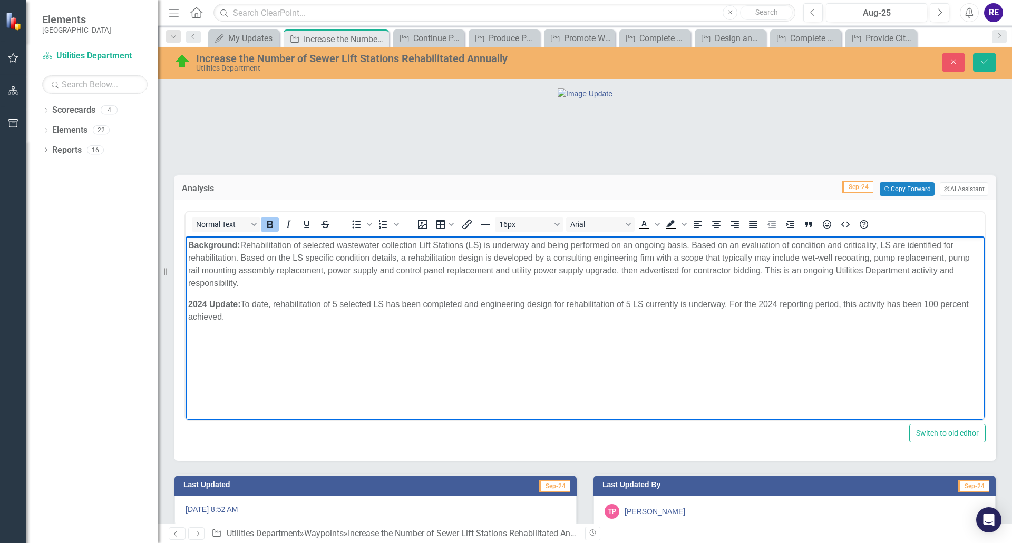
drag, startPoint x: 187, startPoint y: 245, endPoint x: 225, endPoint y: 316, distance: 81.1
click at [225, 316] on body "Background: Rehabilitation of selected wastewater collection Lift Stations (LS)…" at bounding box center [585, 316] width 799 height 158
copy body "Background: Rehabilitation of selected wastewater collection Lift Stations (LS)…"
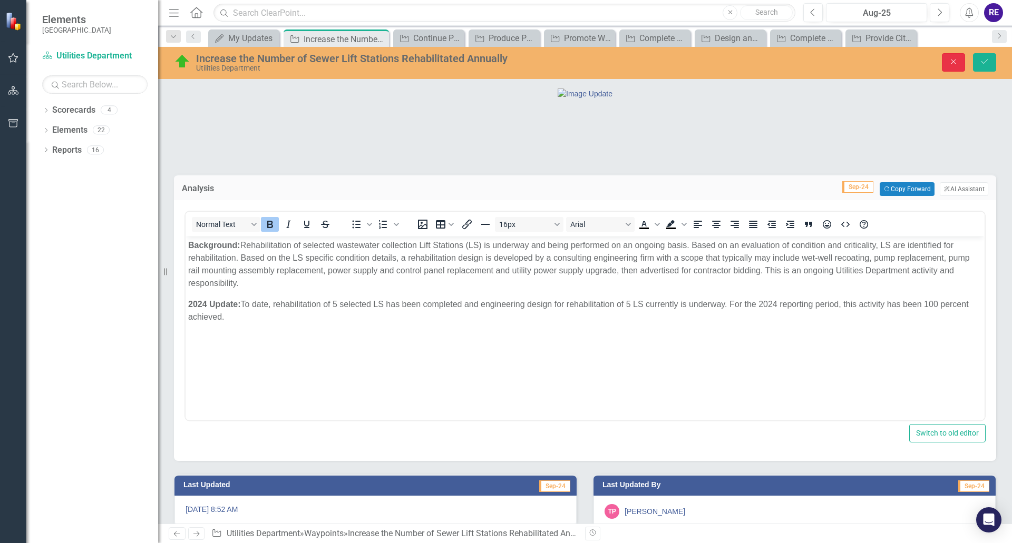
click at [953, 64] on icon "Close" at bounding box center [953, 61] width 9 height 7
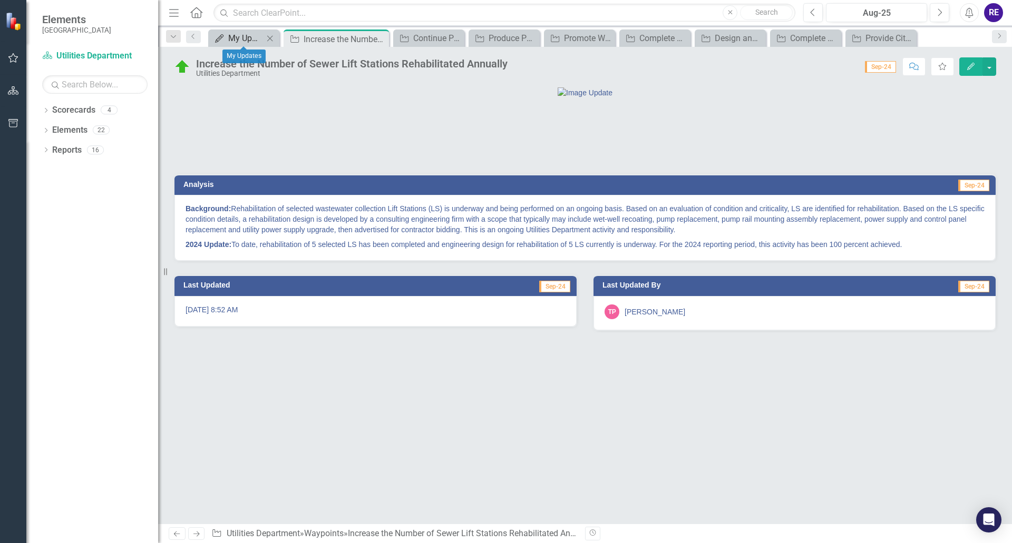
click at [237, 34] on div "My Updates" at bounding box center [245, 38] width 35 height 13
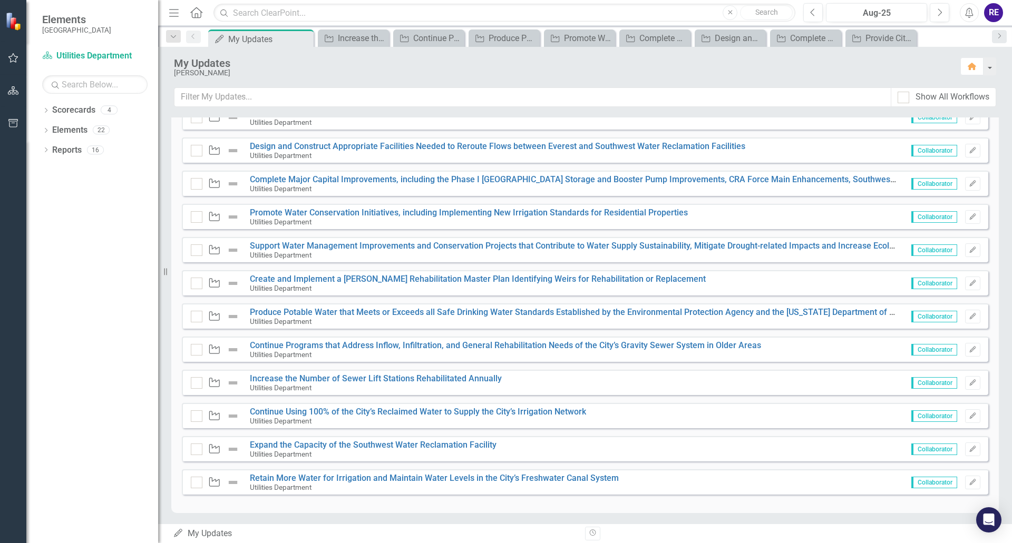
scroll to position [344, 0]
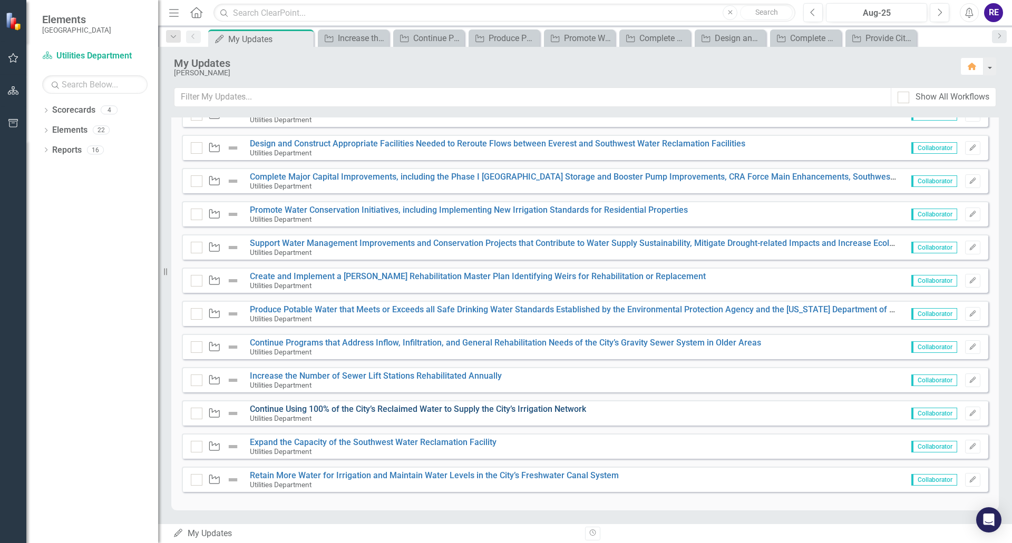
click at [446, 410] on link "Continue Using 100% of the City’s Reclaimed Water to Supply the City’s Irrigati…" at bounding box center [418, 409] width 336 height 10
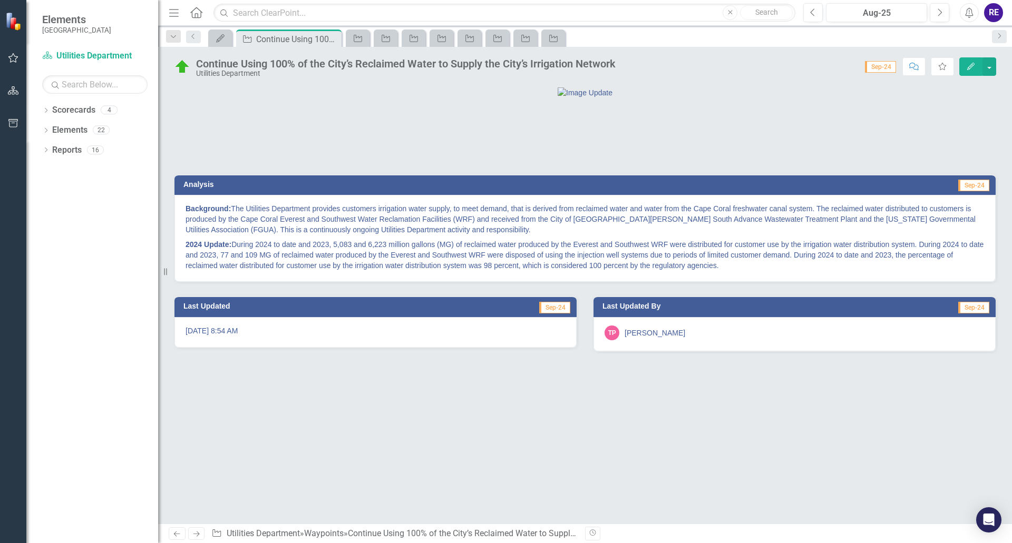
click at [300, 271] on p "2024 Update: During 2024 to date and 2023, 5,083 and 6,223 million gallons (MG)…" at bounding box center [585, 254] width 799 height 34
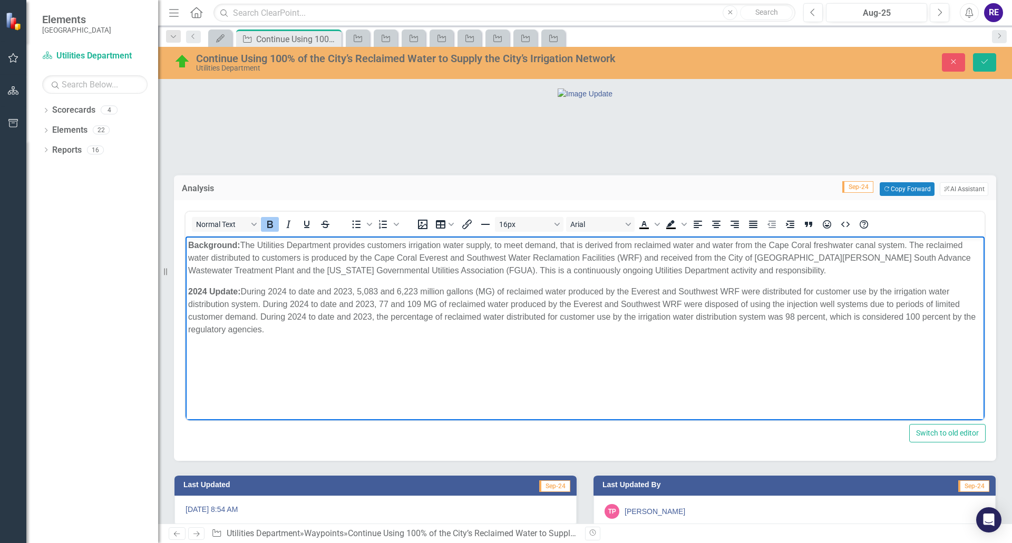
drag, startPoint x: 188, startPoint y: 244, endPoint x: 284, endPoint y: 328, distance: 127.3
click at [284, 328] on body "Background: The Utilities Department provides customers irrigation water supply…" at bounding box center [585, 316] width 799 height 158
copy body "Background: The Utilities Department provides customers irrigation water supply…"
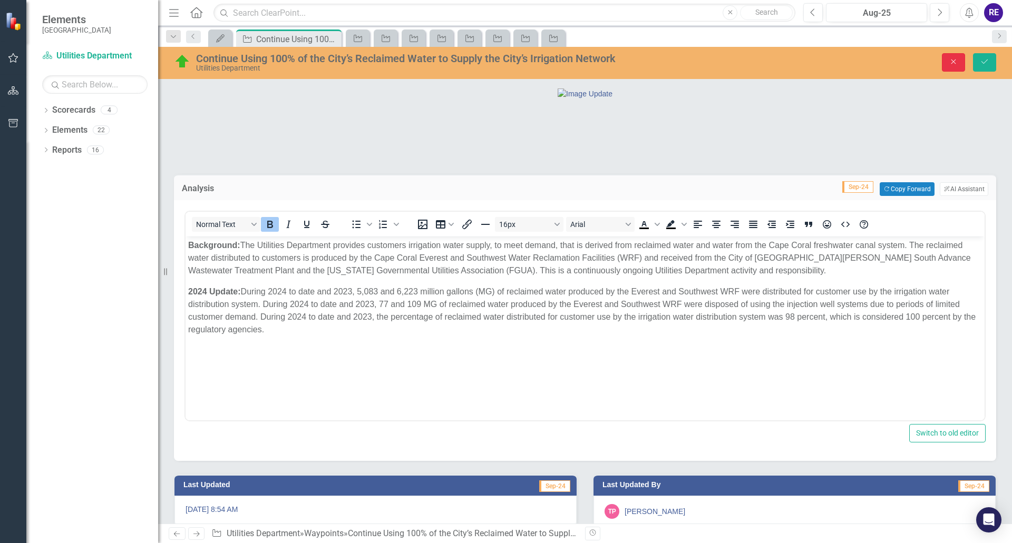
click at [953, 56] on button "Close" at bounding box center [953, 62] width 23 height 18
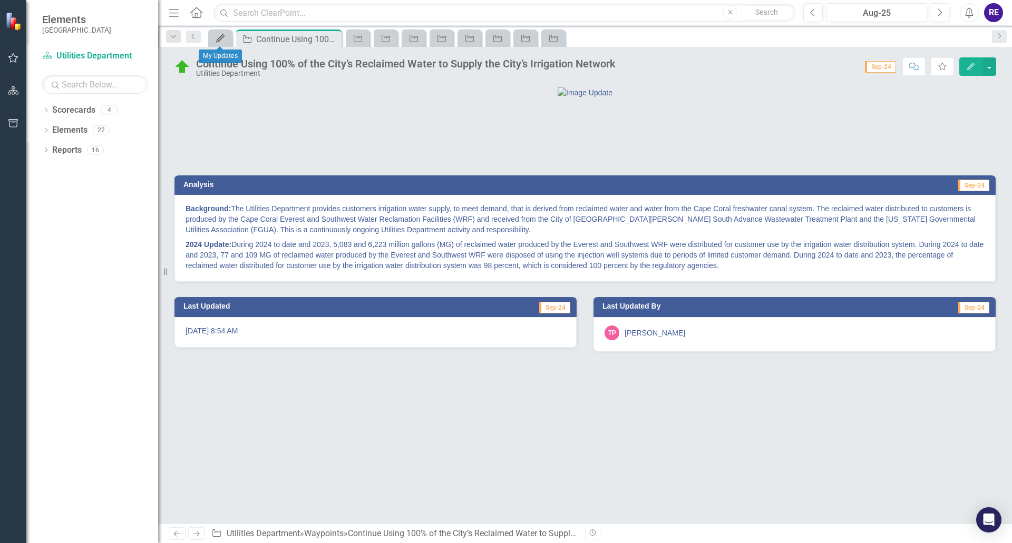
click at [221, 37] on icon at bounding box center [220, 38] width 8 height 8
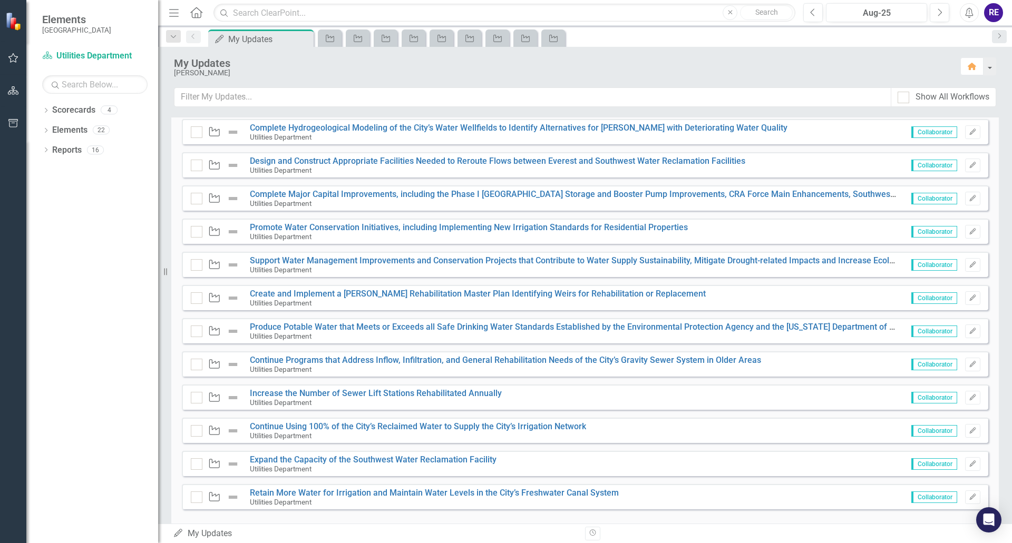
scroll to position [344, 0]
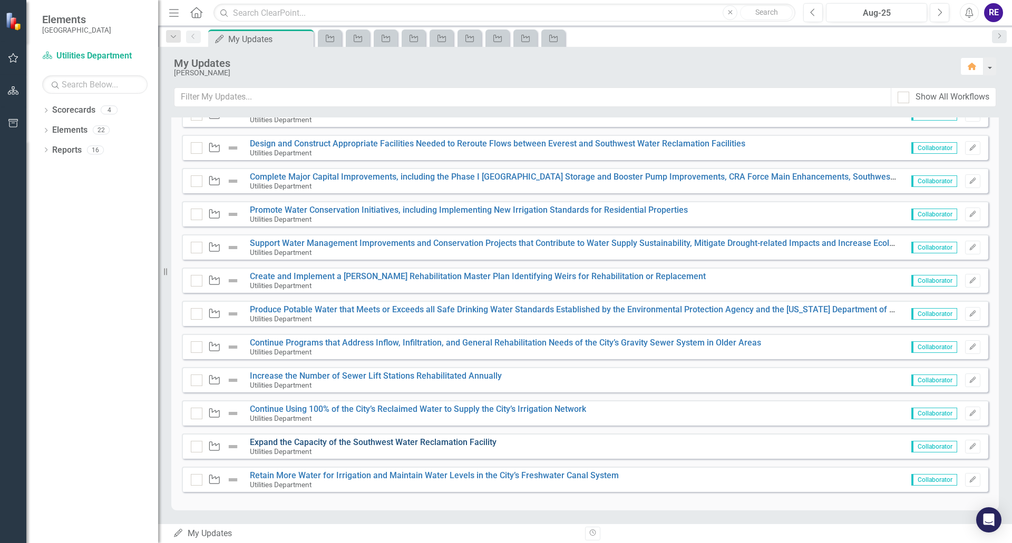
click at [331, 443] on link "Expand the Capacity of the Southwest Water Reclamation Facility" at bounding box center [373, 443] width 247 height 10
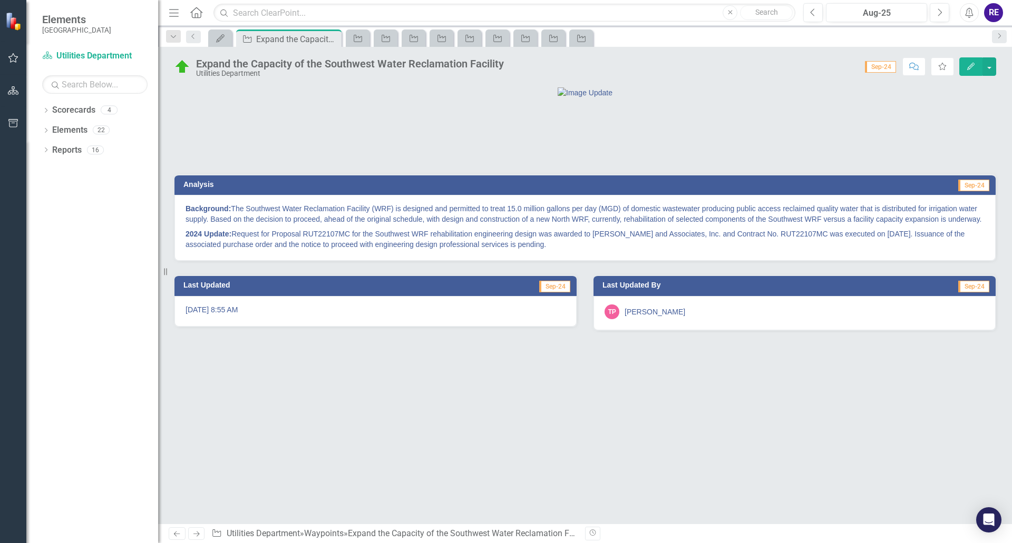
click at [325, 250] on p "2024 Update: Request for Proposal RUT22107MC for the Southwest WRF rehabilitati…" at bounding box center [585, 238] width 799 height 23
click at [317, 250] on p "2024 Update: Request for Proposal RUT22107MC for the Southwest WRF rehabilitati…" at bounding box center [585, 238] width 799 height 23
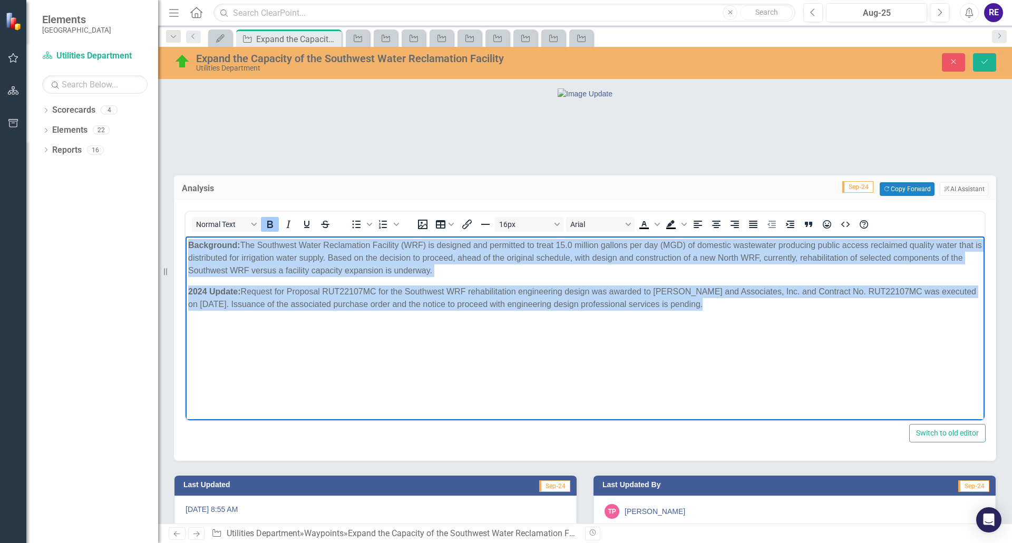
drag, startPoint x: 188, startPoint y: 246, endPoint x: 696, endPoint y: 303, distance: 511.9
click at [696, 303] on body "Background: The Southwest Water Reclamation Facility (WRF) is designed and perm…" at bounding box center [585, 316] width 799 height 158
copy body "Background: The Southwest Water Reclamation Facility (WRF) is designed and perm…"
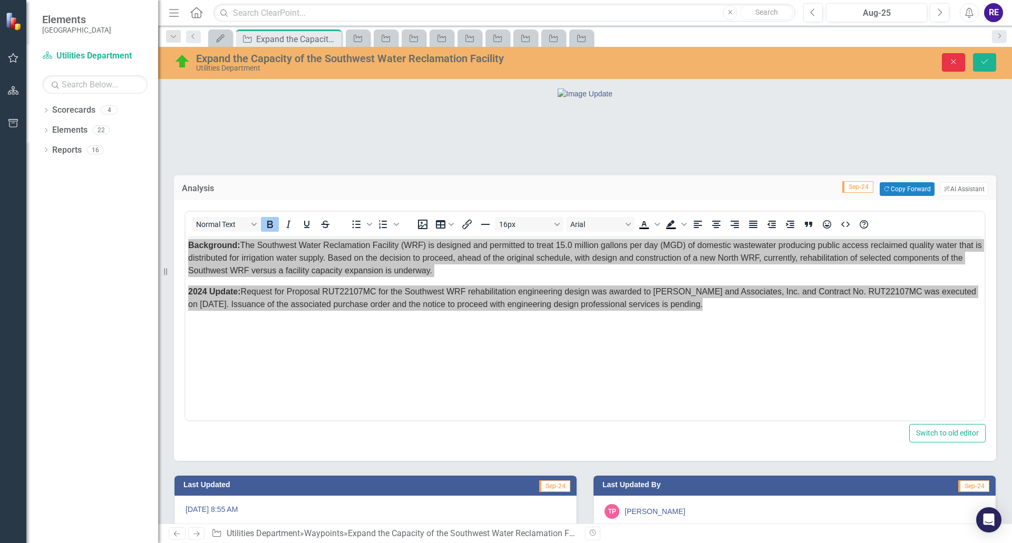
click at [950, 59] on icon "Close" at bounding box center [953, 61] width 9 height 7
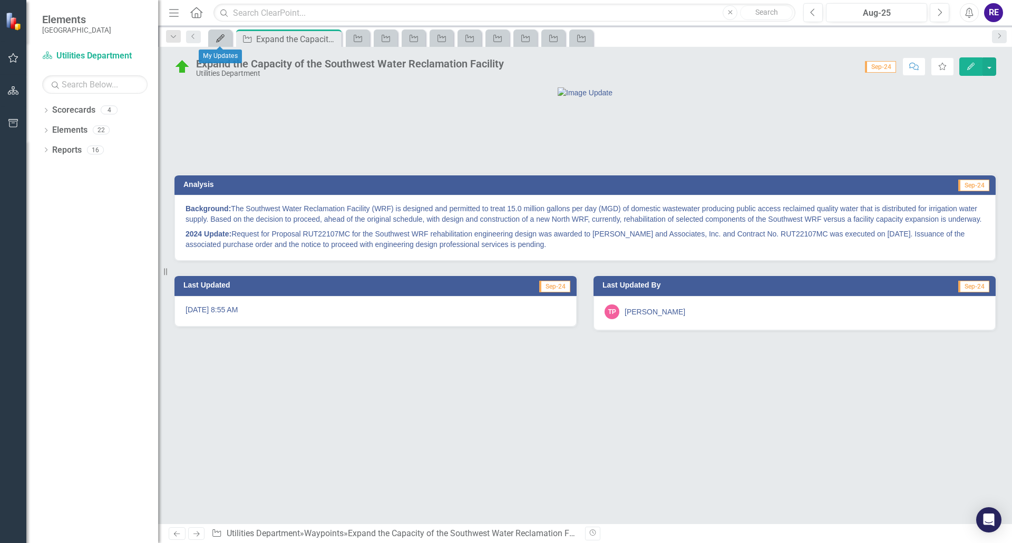
click at [220, 40] on icon "My Updates" at bounding box center [220, 38] width 11 height 8
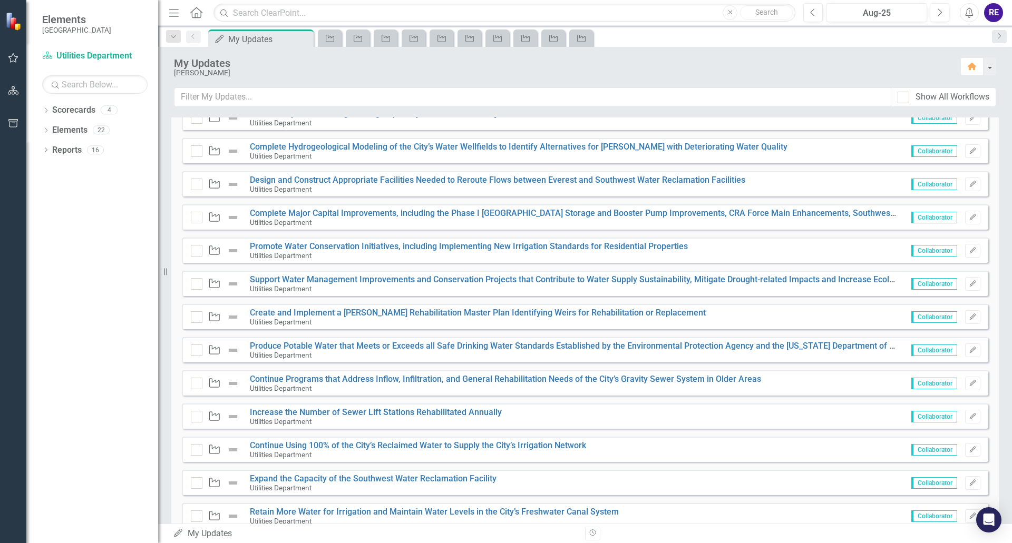
scroll to position [344, 0]
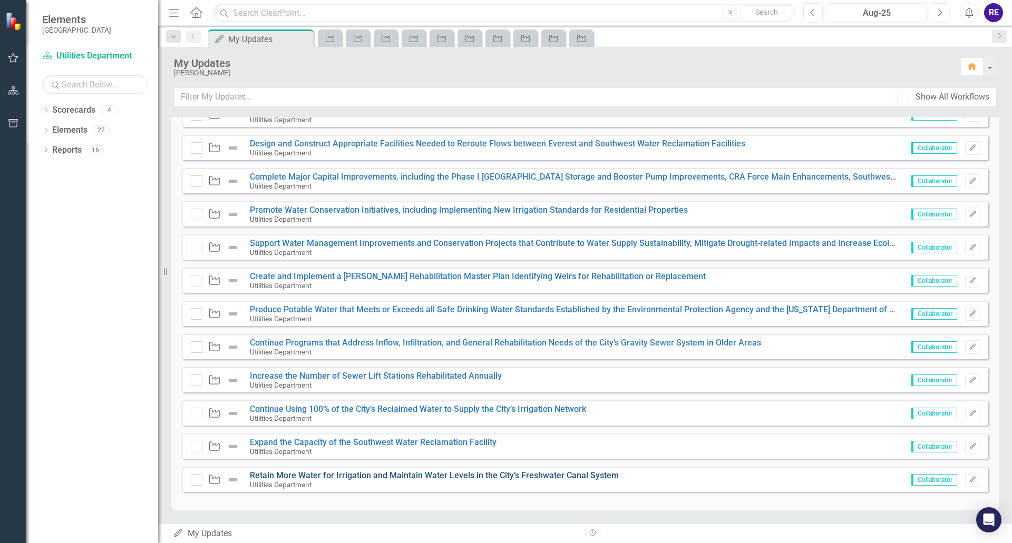
click at [309, 477] on link "Retain More Water for Irrigation and Maintain Water Levels in the City’s Freshw…" at bounding box center [434, 476] width 369 height 10
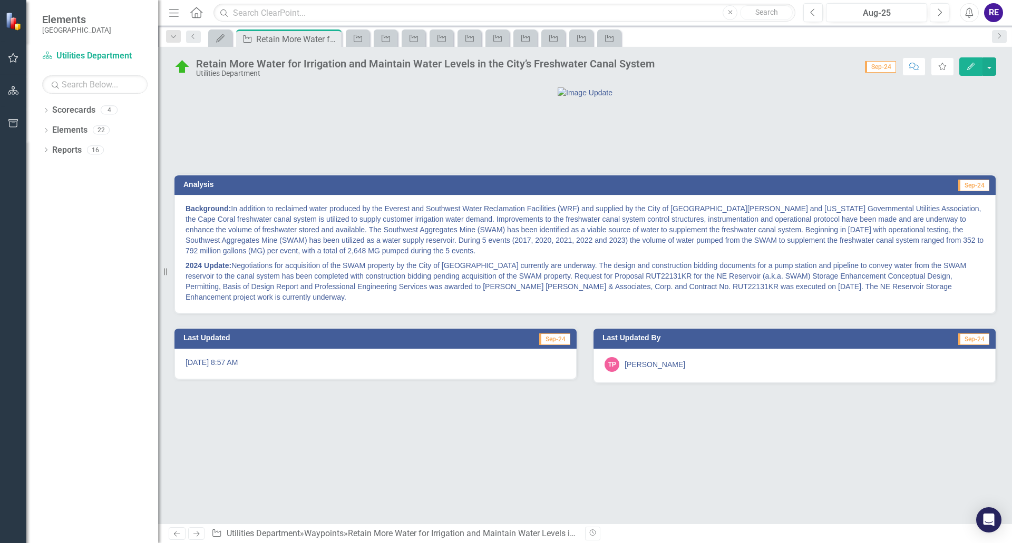
click at [353, 258] on p "Background: In addition to reclaimed water produced by the Everest and Southwes…" at bounding box center [585, 230] width 799 height 55
click at [190, 258] on p "Background: In addition to reclaimed water produced by the Everest and Southwes…" at bounding box center [585, 230] width 799 height 55
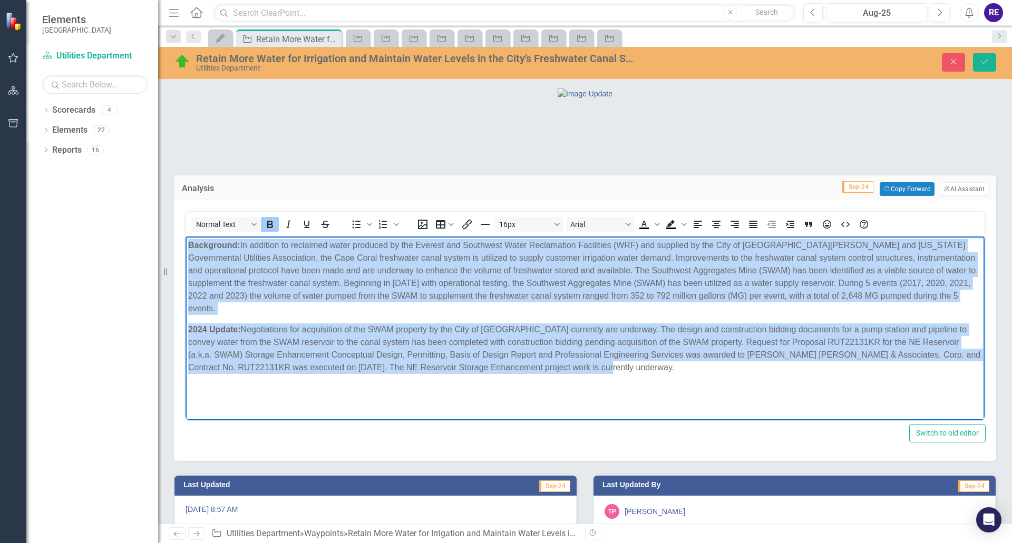
drag, startPoint x: 188, startPoint y: 245, endPoint x: 635, endPoint y: 356, distance: 461.1
click at [635, 356] on body "Background: In addition to reclaimed water produced by the Everest and Southwes…" at bounding box center [585, 316] width 799 height 158
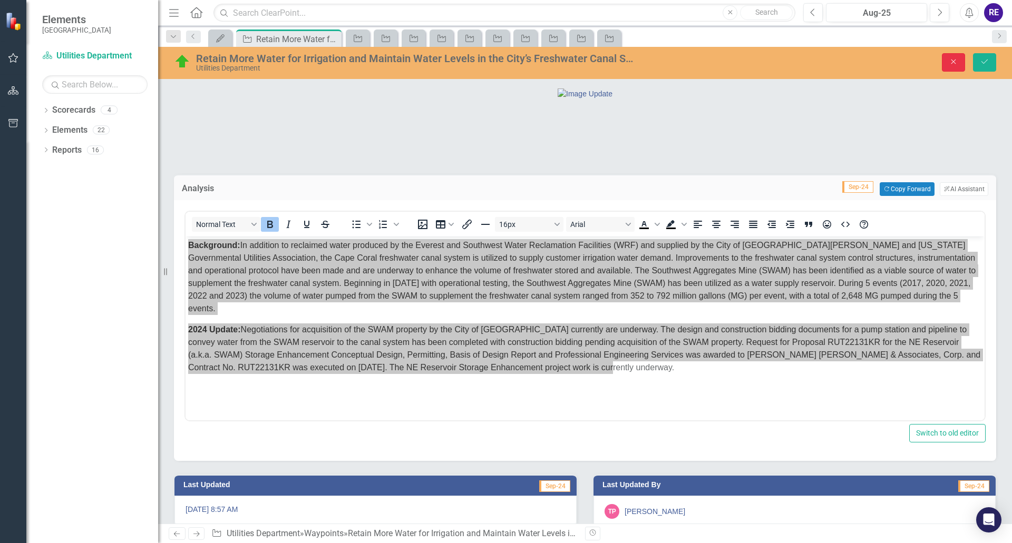
click at [956, 61] on icon "Close" at bounding box center [953, 61] width 9 height 7
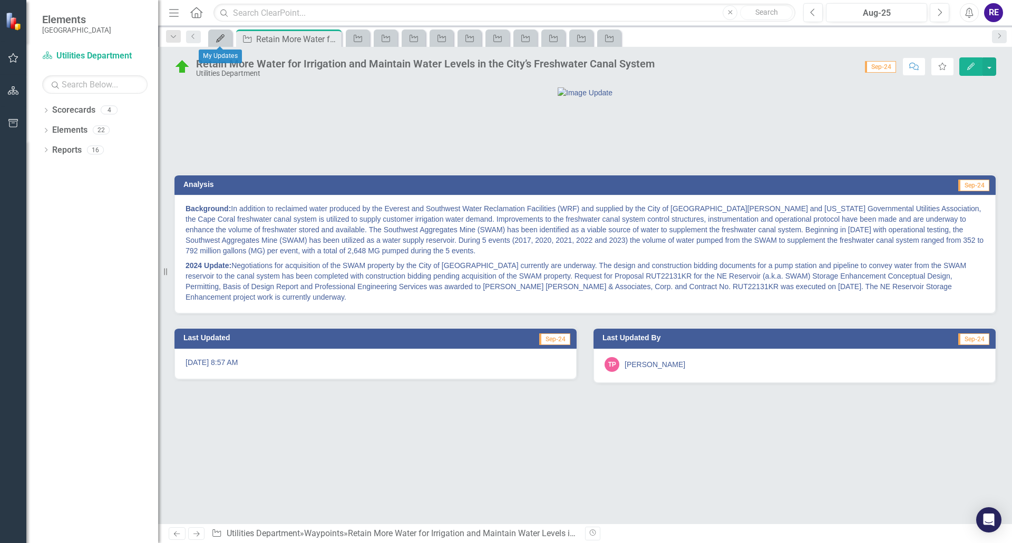
click at [219, 38] on icon "My Updates" at bounding box center [220, 38] width 11 height 8
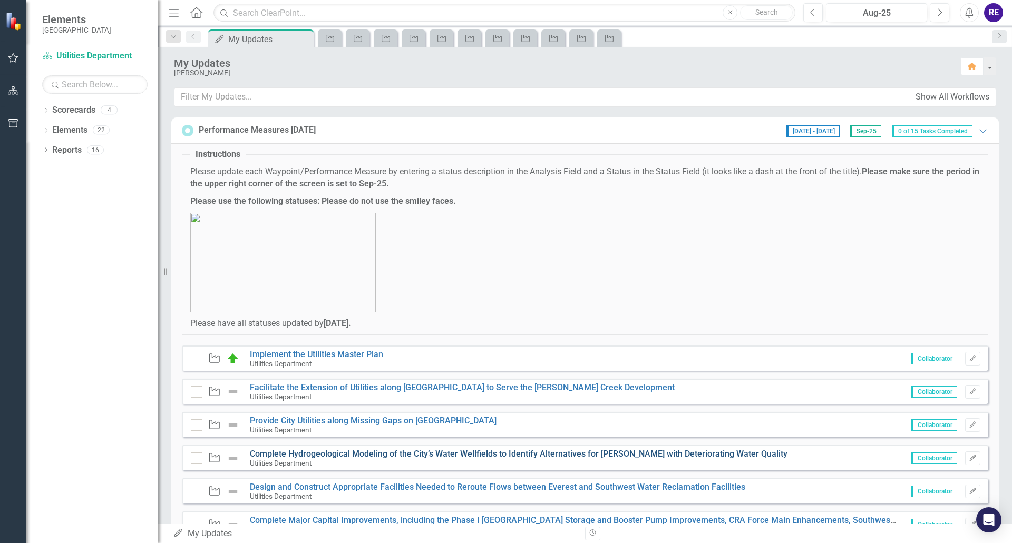
click at [452, 455] on link "Complete Hydrogeological Modeling of the City’s Water Wellfields to Identify Al…" at bounding box center [519, 454] width 538 height 10
